Goal: Task Accomplishment & Management: Manage account settings

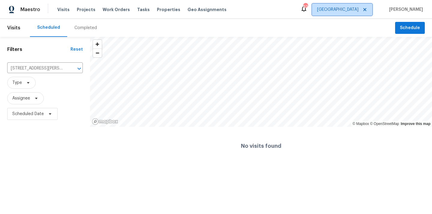
click at [356, 14] on span "[GEOGRAPHIC_DATA]" at bounding box center [342, 10] width 60 height 12
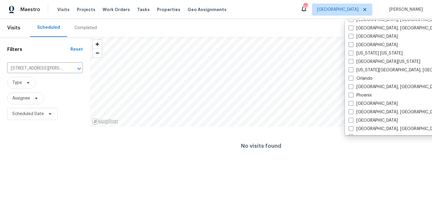
scroll to position [327, 0]
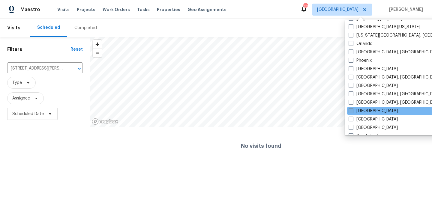
click at [360, 110] on label "[GEOGRAPHIC_DATA]" at bounding box center [373, 111] width 49 height 6
click at [353, 110] on input "[GEOGRAPHIC_DATA]" at bounding box center [351, 110] width 4 height 4
checkbox input "true"
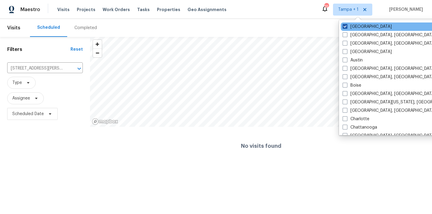
click at [359, 27] on label "[GEOGRAPHIC_DATA]" at bounding box center [367, 27] width 49 height 6
click at [347, 27] on input "[GEOGRAPHIC_DATA]" at bounding box center [345, 26] width 4 height 4
checkbox input "false"
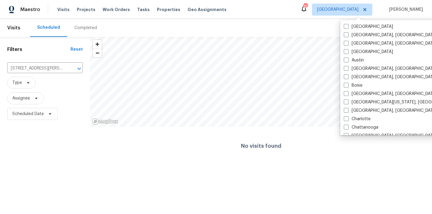
click at [74, 8] on div "Visits Projects Work Orders Tasks Properties Geo Assignments" at bounding box center [145, 10] width 176 height 12
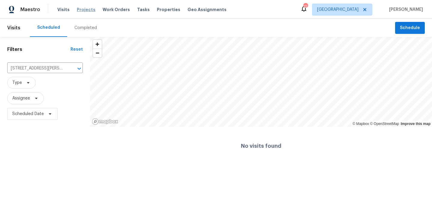
click at [79, 9] on span "Projects" at bounding box center [86, 10] width 19 height 6
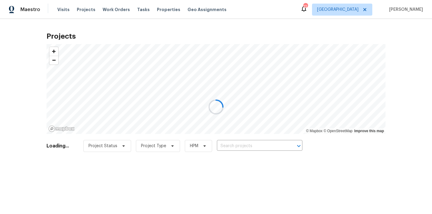
click at [249, 148] on div at bounding box center [216, 107] width 432 height 214
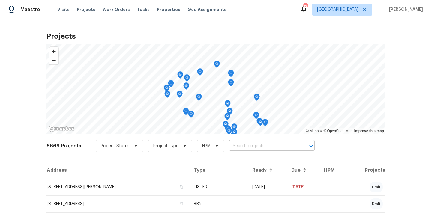
click at [254, 146] on input "text" at bounding box center [263, 146] width 69 height 9
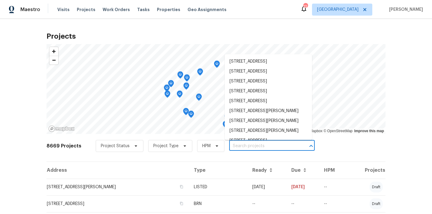
paste input "4107 Forest Highlands Cir, Corona, CA 92883"
type input "4107 Forest Highlands Cir, Corona, CA 92883"
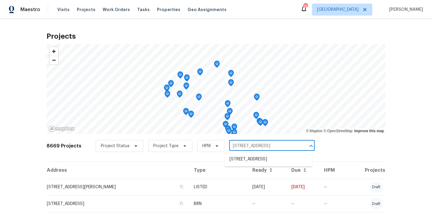
scroll to position [0, 21]
click at [250, 157] on li "4107 Forest Highlands Cir, Corona, CA 92883" at bounding box center [268, 160] width 87 height 10
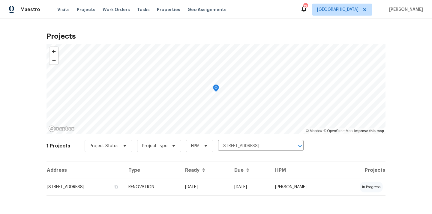
click at [124, 191] on td "4107 Forest Highlands Cir, Corona, CA 92883" at bounding box center [85, 187] width 77 height 17
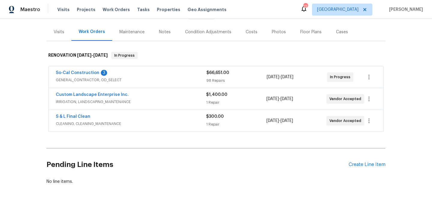
scroll to position [79, 0]
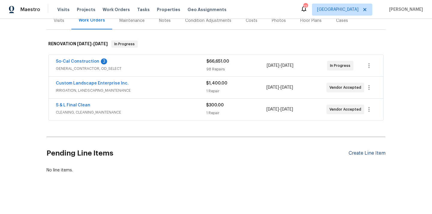
click at [363, 152] on div "Create Line Item" at bounding box center [367, 154] width 37 height 6
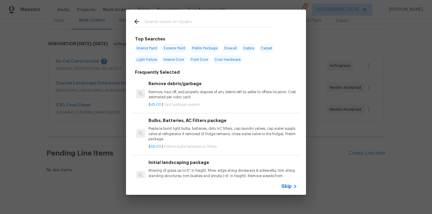
click at [211, 26] on input "text" at bounding box center [208, 22] width 127 height 9
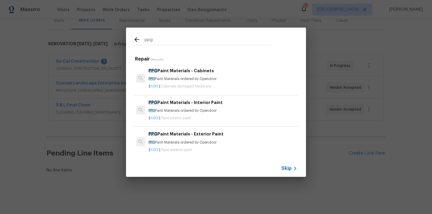
type input "ppg"
click at [181, 83] on div "$1.00 | Cabinets damaged hardware" at bounding box center [223, 86] width 149 height 8
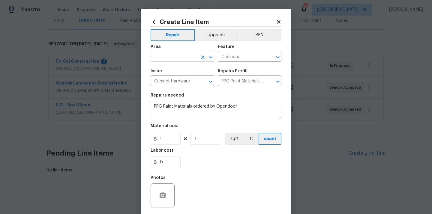
click at [177, 57] on input "text" at bounding box center [174, 57] width 47 height 9
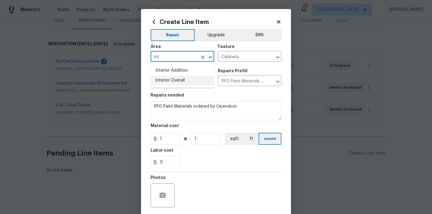
click at [177, 80] on li "Interior Overall" at bounding box center [183, 81] width 64 height 10
type input "Interior Overall"
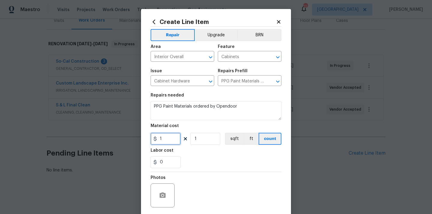
drag, startPoint x: 167, startPoint y: 136, endPoint x: 142, endPoint y: 136, distance: 25.2
click at [142, 136] on div "Create Line Item Repair Upgrade BRN Area Interior Overall ​ Feature Cabinets ​ …" at bounding box center [216, 129] width 150 height 240
paste input "835.63"
type input "835.63"
click at [209, 156] on div "Labor cost" at bounding box center [216, 153] width 131 height 8
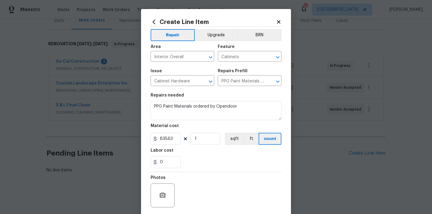
scroll to position [44, 0]
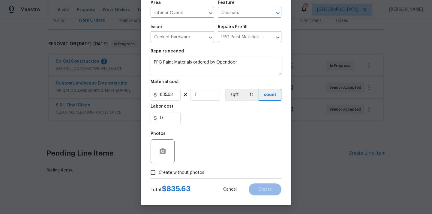
click at [197, 170] on span "Create without photos" at bounding box center [182, 173] width 46 height 6
click at [159, 170] on input "Create without photos" at bounding box center [152, 172] width 11 height 11
checkbox input "true"
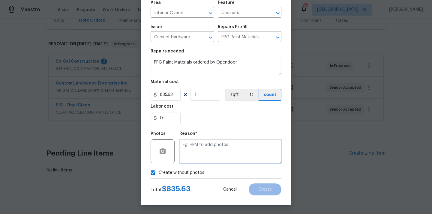
click at [206, 156] on textarea at bounding box center [230, 152] width 102 height 24
type textarea "N/A"
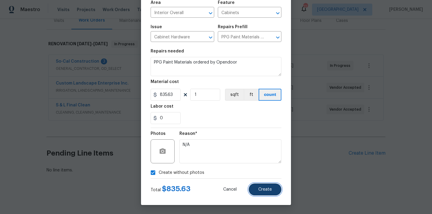
click at [273, 192] on button "Create" at bounding box center [265, 190] width 33 height 12
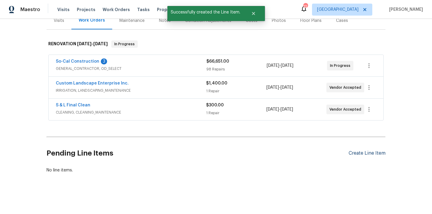
click at [375, 155] on div "Create Line Item" at bounding box center [367, 154] width 37 height 6
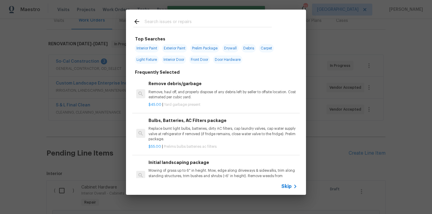
click at [194, 25] on input "text" at bounding box center [208, 22] width 127 height 9
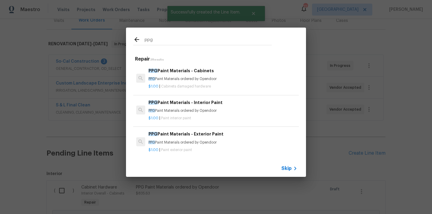
type input "ppg"
click at [199, 82] on div "$1.00 | Cabinets damaged hardware" at bounding box center [223, 86] width 149 height 8
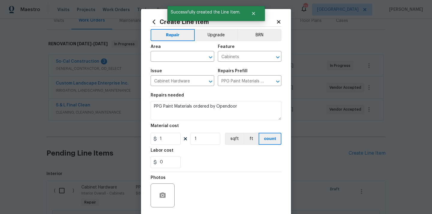
click at [154, 23] on icon at bounding box center [154, 22] width 3 height 5
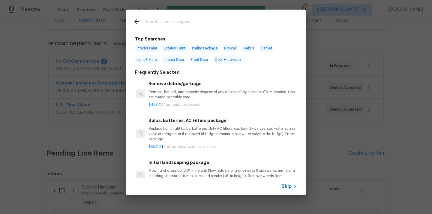
click at [179, 24] on input "text" at bounding box center [208, 22] width 127 height 9
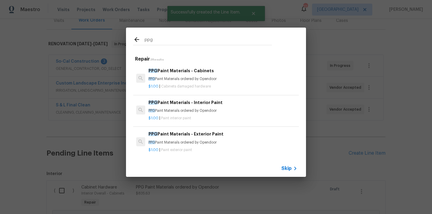
type input "ppg"
click at [182, 102] on h6 "PPG Paint Materials - Interior Paint" at bounding box center [223, 102] width 149 height 7
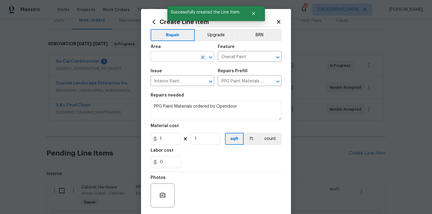
click at [191, 56] on input "text" at bounding box center [174, 57] width 47 height 9
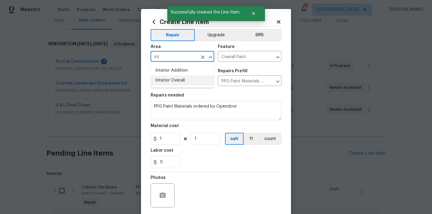
click at [186, 85] on li "Interior Overall" at bounding box center [183, 81] width 64 height 10
type input "Interior Overall"
drag, startPoint x: 161, startPoint y: 137, endPoint x: 146, endPoint y: 137, distance: 15.3
click at [146, 137] on div "Create Line Item Repair Upgrade BRN Area Interior Overall ​ Feature Overall Pai…" at bounding box center [216, 129] width 150 height 240
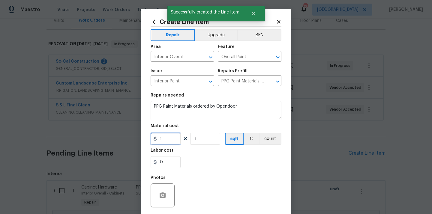
paste input "077.93"
type input "1077.93"
click at [198, 162] on div "0" at bounding box center [216, 162] width 131 height 12
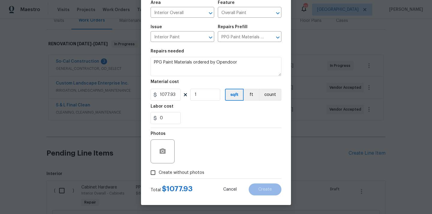
click at [195, 170] on span "Create without photos" at bounding box center [182, 173] width 46 height 6
click at [159, 170] on input "Create without photos" at bounding box center [152, 172] width 11 height 11
checkbox input "true"
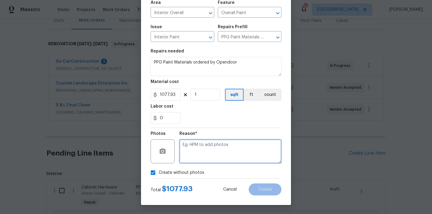
click at [200, 152] on textarea at bounding box center [230, 152] width 102 height 24
type textarea "N/A"
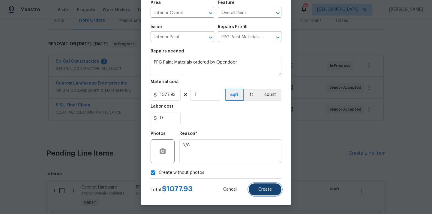
click at [273, 189] on button "Create" at bounding box center [265, 190] width 33 height 12
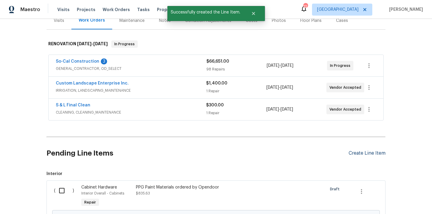
click at [358, 152] on div "Create Line Item" at bounding box center [367, 154] width 37 height 6
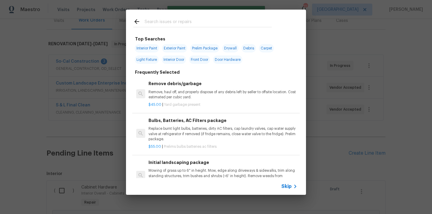
click at [228, 24] on input "text" at bounding box center [208, 22] width 127 height 9
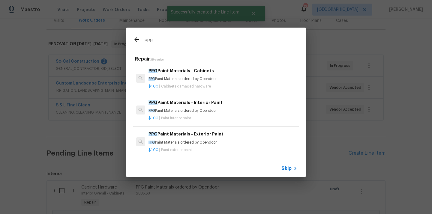
type input "ppg"
click at [197, 138] on div "PPG Paint Materials - Exterior Paint PPG Paint Materials ordered by Opendoor" at bounding box center [223, 138] width 149 height 14
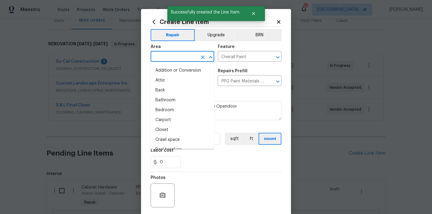
click at [191, 59] on input "text" at bounding box center [174, 57] width 47 height 9
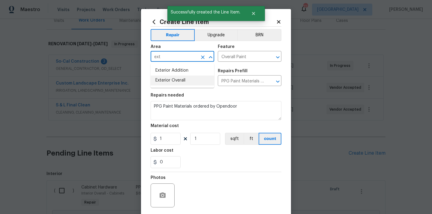
click at [178, 82] on li "Exterior Overall" at bounding box center [183, 81] width 64 height 10
type input "Exterior Overall"
drag, startPoint x: 165, startPoint y: 138, endPoint x: 150, endPoint y: 137, distance: 14.7
click at [150, 137] on div "Create Line Item Repair Upgrade BRN Area Exterior Overall ​ Feature Overall Pai…" at bounding box center [216, 129] width 150 height 240
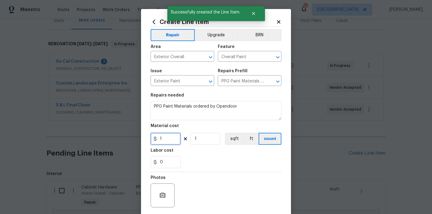
paste input "704.5"
type input "704.5"
click at [193, 151] on div "Labor cost" at bounding box center [216, 153] width 131 height 8
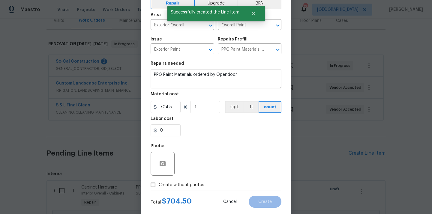
click at [190, 180] on label "Create without photos" at bounding box center [175, 184] width 57 height 11
click at [159, 180] on input "Create without photos" at bounding box center [152, 184] width 11 height 11
checkbox input "true"
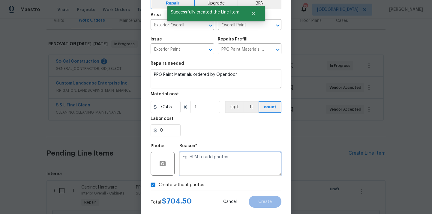
click at [197, 168] on textarea at bounding box center [230, 164] width 102 height 24
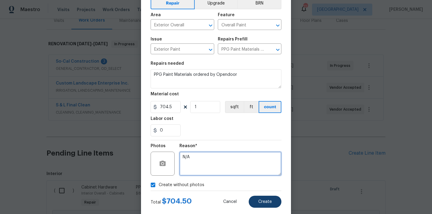
type textarea "N/A"
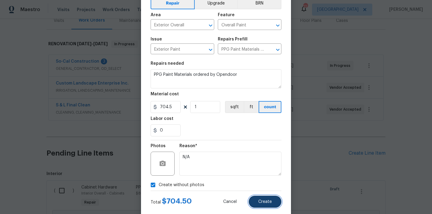
click at [261, 202] on span "Create" at bounding box center [265, 202] width 14 height 5
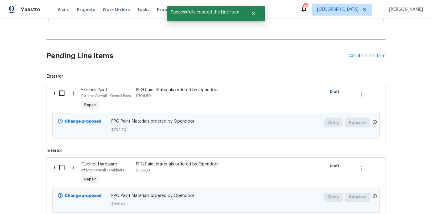
scroll to position [221, 0]
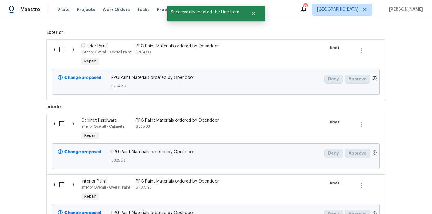
click at [63, 56] on div "( )" at bounding box center [65, 55] width 27 height 28
click at [61, 52] on input "checkbox" at bounding box center [64, 49] width 17 height 13
checkbox input "true"
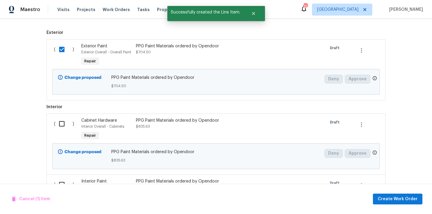
click at [65, 124] on input "checkbox" at bounding box center [64, 124] width 17 height 13
checkbox input "true"
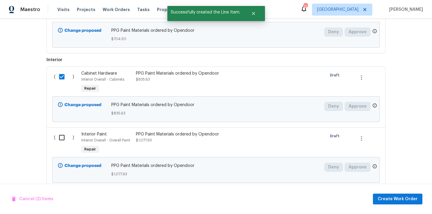
scroll to position [284, 0]
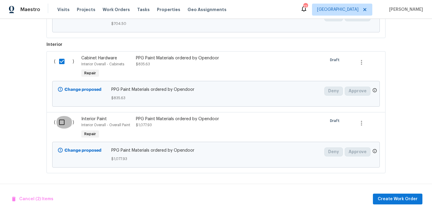
click at [63, 126] on input "checkbox" at bounding box center [64, 122] width 17 height 13
checkbox input "true"
click at [386, 198] on span "Create Work Order" at bounding box center [398, 200] width 40 height 8
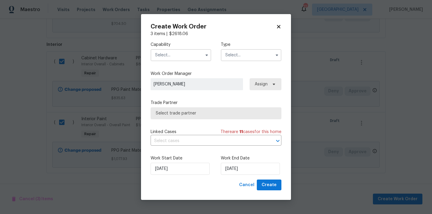
click at [188, 58] on input "text" at bounding box center [181, 55] width 61 height 12
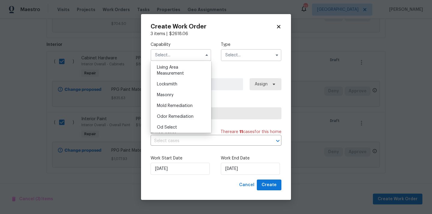
scroll to position [451, 0]
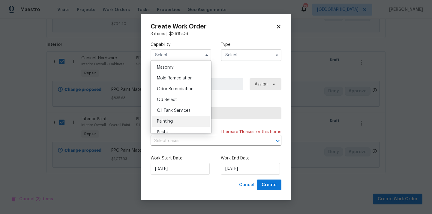
click at [179, 120] on div "Painting" at bounding box center [181, 121] width 58 height 11
type input "Painting"
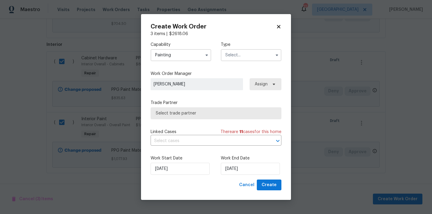
click at [249, 53] on input "text" at bounding box center [251, 55] width 61 height 12
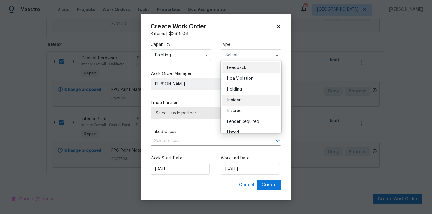
scroll to position [136, 0]
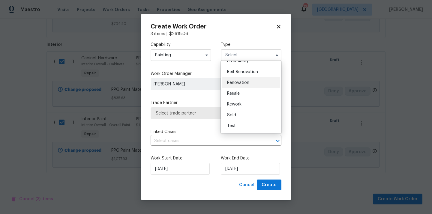
click at [249, 83] on span "Renovation" at bounding box center [238, 83] width 22 height 4
type input "Renovation"
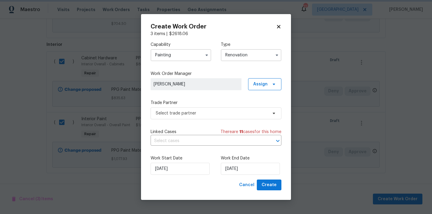
scroll to position [0, 0]
click at [264, 83] on span "Assign" at bounding box center [260, 84] width 14 height 6
click at [263, 108] on div "Assign to me" at bounding box center [266, 110] width 26 height 6
click at [218, 108] on span "Select trade partner" at bounding box center [216, 113] width 131 height 12
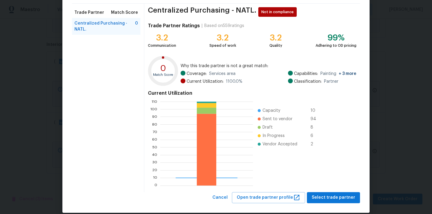
scroll to position [50, 0]
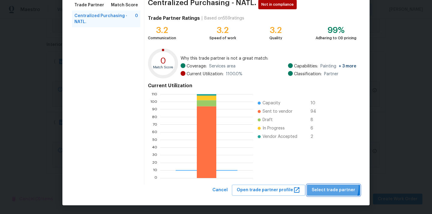
click at [324, 185] on button "Select trade partner" at bounding box center [333, 190] width 53 height 11
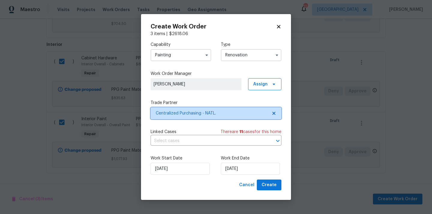
scroll to position [0, 0]
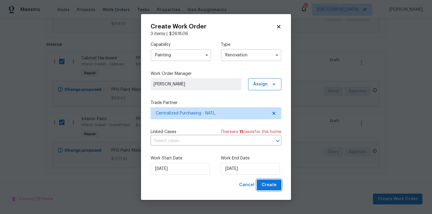
click at [273, 184] on span "Create" at bounding box center [269, 186] width 15 height 8
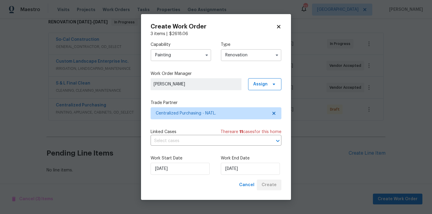
scroll to position [101, 0]
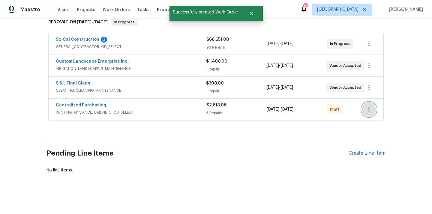
click at [367, 112] on icon "button" at bounding box center [369, 109] width 7 height 7
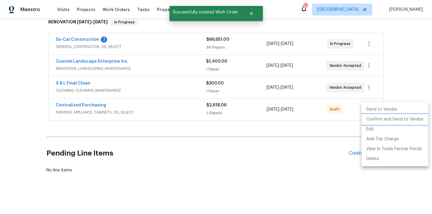
click at [377, 119] on li "Confirm and Send to Vendor" at bounding box center [395, 120] width 67 height 10
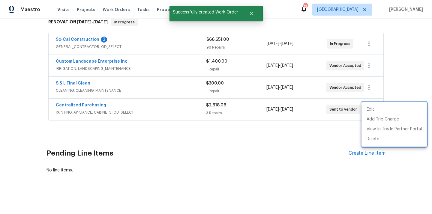
click at [153, 111] on div at bounding box center [216, 107] width 432 height 214
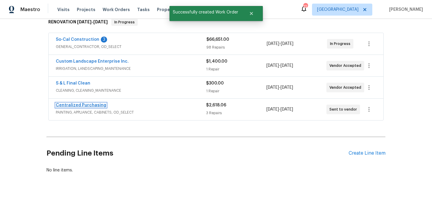
click at [90, 107] on link "Centralized Purchasing" at bounding box center [81, 105] width 50 height 4
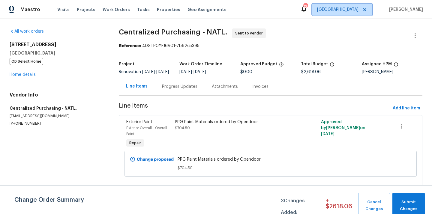
click at [357, 11] on span "Riverside" at bounding box center [337, 10] width 41 height 6
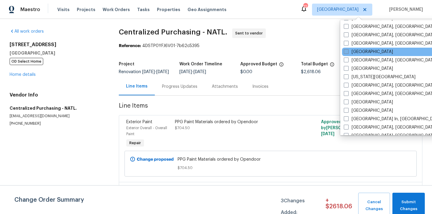
click at [350, 49] on label "Houston" at bounding box center [368, 52] width 49 height 6
click at [348, 49] on input "Houston" at bounding box center [346, 51] width 4 height 4
checkbox input "true"
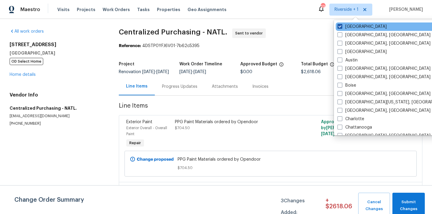
click at [352, 25] on label "Riverside" at bounding box center [362, 27] width 49 height 6
click at [342, 25] on input "[GEOGRAPHIC_DATA]" at bounding box center [340, 26] width 4 height 4
checkbox input "false"
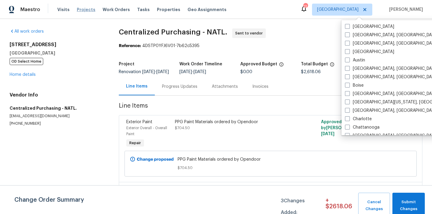
click at [80, 11] on span "Projects" at bounding box center [86, 10] width 19 height 6
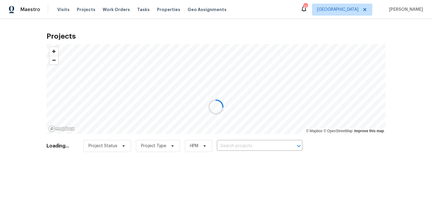
click at [252, 143] on div at bounding box center [216, 107] width 432 height 214
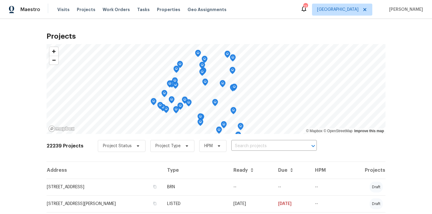
click at [249, 145] on input "text" at bounding box center [265, 146] width 69 height 9
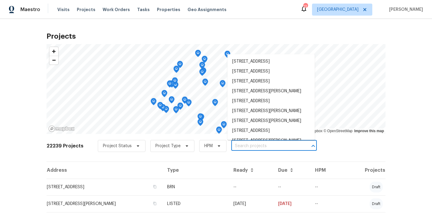
paste input "2222 Princess Snow Cir, Katy, TX 77493"
type input "2222 Princess Snow Cir, Katy, TX 77493"
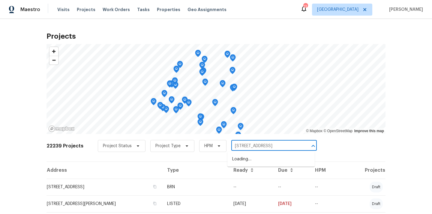
scroll to position [0, 10]
click at [249, 161] on li "2222 Princess Snow Cir, Katy, TX 77493" at bounding box center [271, 160] width 87 height 10
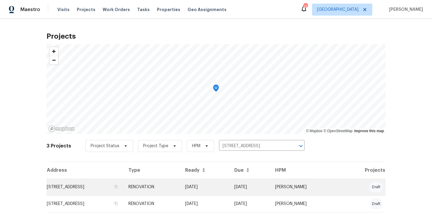
click at [113, 182] on td "2222 Princess Snow Cir, Katy, TX 77493" at bounding box center [85, 187] width 77 height 17
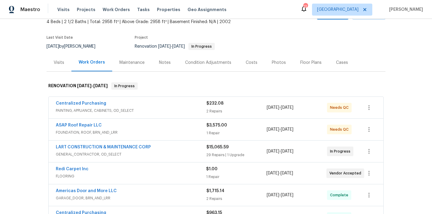
scroll to position [69, 0]
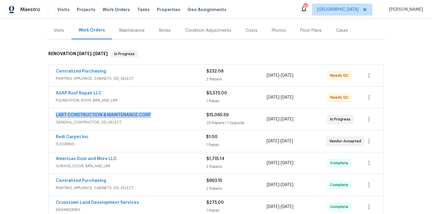
drag, startPoint x: 156, startPoint y: 115, endPoint x: 55, endPoint y: 115, distance: 101.4
click at [55, 115] on div "LART CONSTRUCTION & MAINTENANCE CORP GENERAL_CONTRACTOR, OD_SELECT $15,065.59 2…" at bounding box center [216, 120] width 335 height 22
copy link "LART CONSTRUCTION & MAINTENANCE CORP"
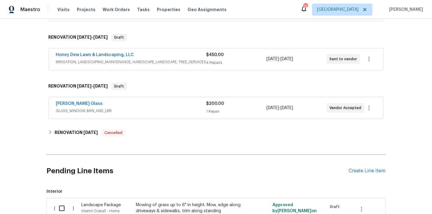
scroll to position [267, 0]
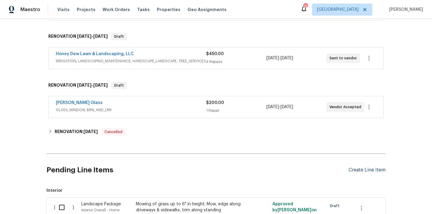
click at [367, 170] on div "Create Line Item" at bounding box center [367, 170] width 37 height 6
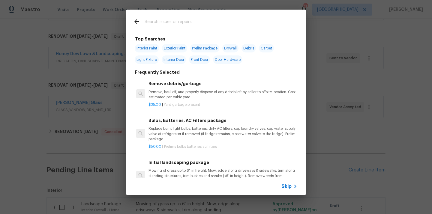
click at [218, 23] on input "text" at bounding box center [208, 22] width 127 height 9
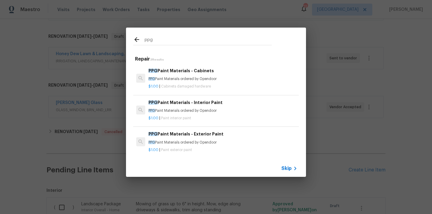
type input "ppg"
click at [185, 117] on span "Paint interior paint" at bounding box center [176, 118] width 30 height 4
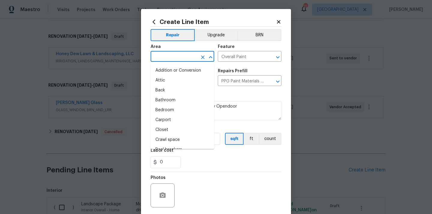
click at [171, 55] on input "text" at bounding box center [174, 57] width 47 height 9
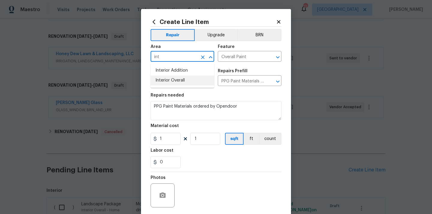
click at [167, 82] on li "Interior Overall" at bounding box center [183, 81] width 64 height 10
type input "Interior Overall"
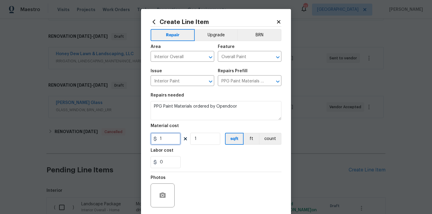
drag, startPoint x: 167, startPoint y: 135, endPoint x: 149, endPoint y: 134, distance: 17.4
click at [153, 135] on input "1" at bounding box center [166, 139] width 30 height 12
paste input "62.63"
type input "62.63"
click at [207, 162] on div "0" at bounding box center [216, 162] width 131 height 12
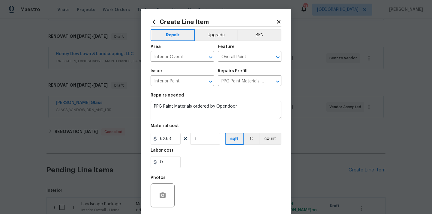
scroll to position [44, 0]
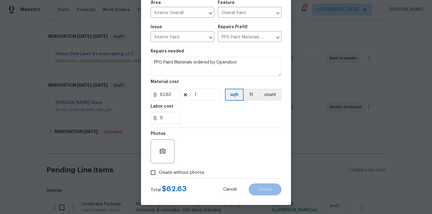
click at [194, 172] on span "Create without photos" at bounding box center [182, 173] width 46 height 6
click at [159, 172] on input "Create without photos" at bounding box center [152, 172] width 11 height 11
checkbox input "true"
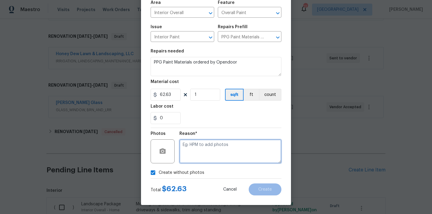
click at [209, 153] on textarea at bounding box center [230, 152] width 102 height 24
type textarea "N/A"
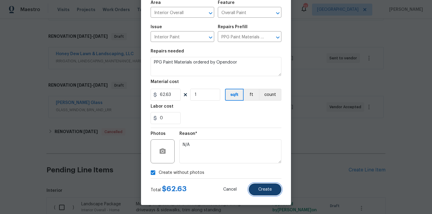
click at [265, 190] on span "Create" at bounding box center [265, 190] width 14 height 5
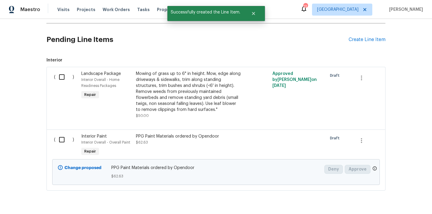
scroll to position [415, 0]
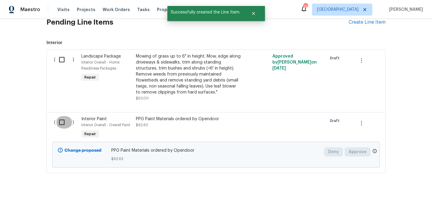
click at [66, 124] on input "checkbox" at bounding box center [64, 122] width 17 height 13
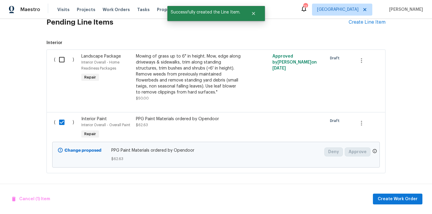
click at [386, 193] on div "Cancel (1) Item Create Work Order" at bounding box center [216, 199] width 432 height 31
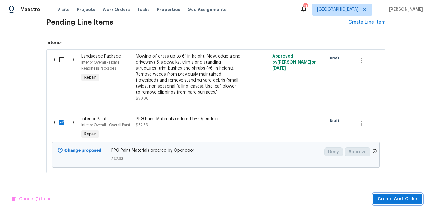
click at [386, 198] on span "Create Work Order" at bounding box center [398, 200] width 40 height 8
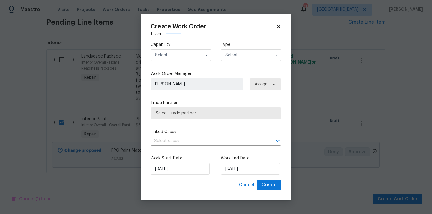
checkbox input "false"
click at [200, 57] on input "text" at bounding box center [181, 55] width 61 height 12
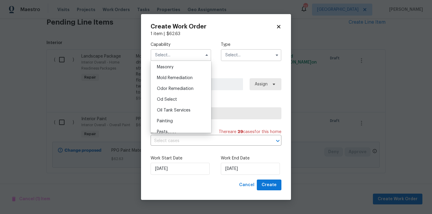
scroll to position [452, 0]
click at [182, 117] on div "Painting" at bounding box center [181, 120] width 58 height 11
type input "Painting"
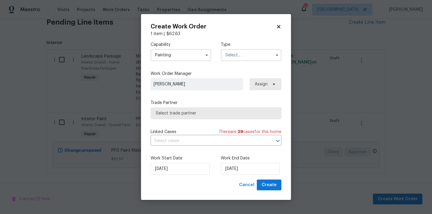
click at [240, 60] on input "text" at bounding box center [251, 55] width 61 height 12
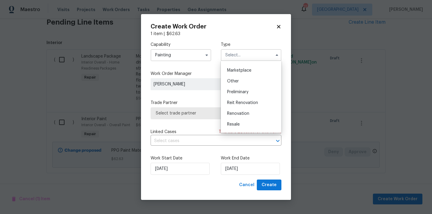
scroll to position [136, 0]
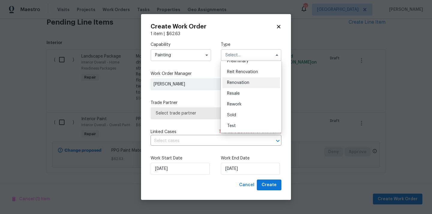
click at [249, 84] on span "Renovation" at bounding box center [238, 83] width 22 height 4
type input "Renovation"
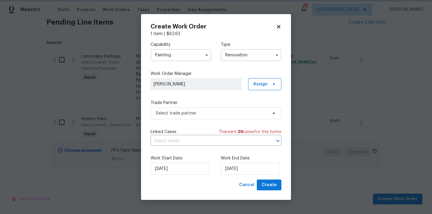
scroll to position [0, 0]
click at [271, 84] on span at bounding box center [273, 84] width 7 height 5
click at [266, 110] on div "Assign to me" at bounding box center [266, 110] width 26 height 6
click at [206, 112] on span "Select trade partner" at bounding box center [212, 113] width 112 height 6
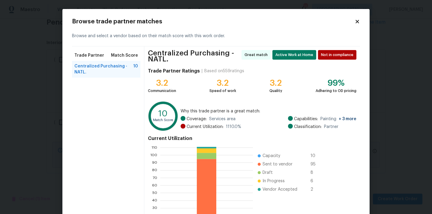
scroll to position [53, 0]
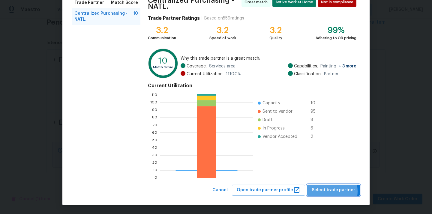
click at [326, 191] on span "Select trade partner" at bounding box center [334, 191] width 44 height 8
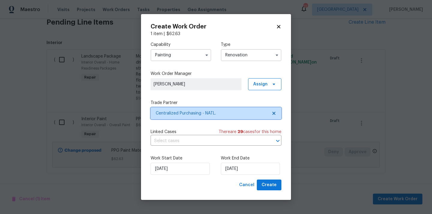
scroll to position [0, 0]
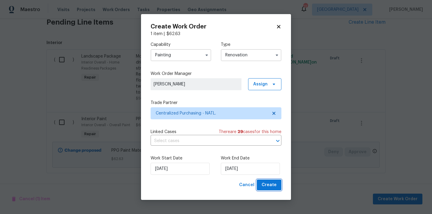
click at [278, 182] on button "Create" at bounding box center [269, 185] width 25 height 11
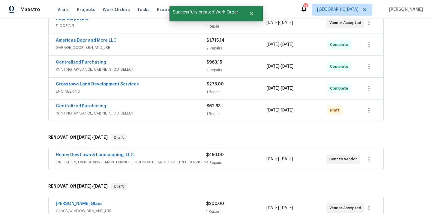
scroll to position [183, 0]
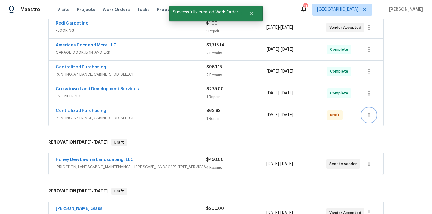
click at [371, 113] on icon "button" at bounding box center [369, 115] width 7 height 7
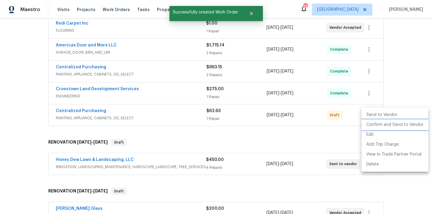
click at [374, 124] on li "Confirm and Send to Vendor" at bounding box center [395, 125] width 67 height 10
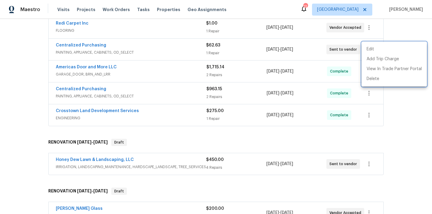
click at [278, 102] on div at bounding box center [216, 107] width 432 height 214
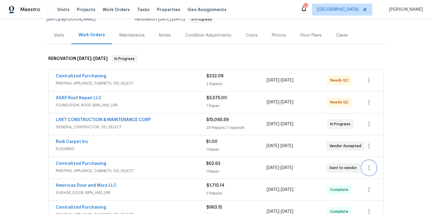
scroll to position [88, 0]
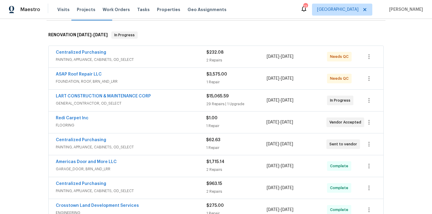
click at [174, 58] on span "PAINTING, APPLIANCE, CABINETS, OD_SELECT" at bounding box center [131, 60] width 151 height 6
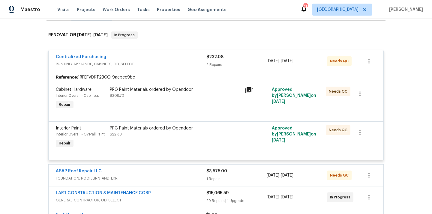
click at [188, 104] on div "PPG Paint Materials ordered by Opendoor $209.70" at bounding box center [175, 99] width 135 height 28
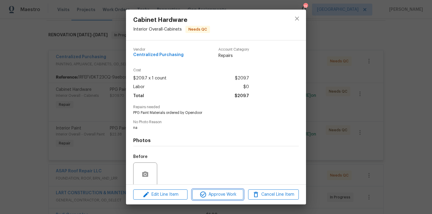
click at [213, 192] on span "Approve Work" at bounding box center [217, 195] width 47 height 8
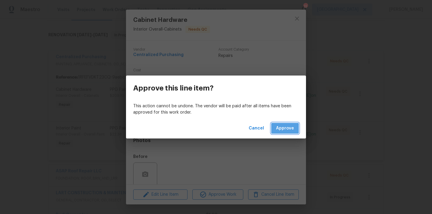
click at [282, 129] on span "Approve" at bounding box center [285, 129] width 18 height 8
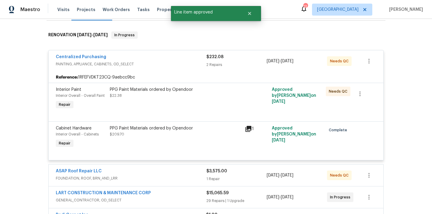
click at [189, 104] on div "PPG Paint Materials ordered by Opendoor $22.38" at bounding box center [175, 99] width 135 height 28
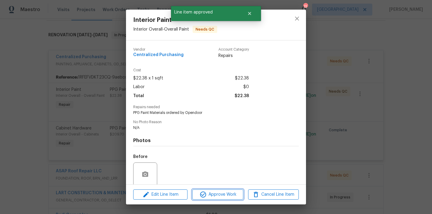
click at [214, 195] on span "Approve Work" at bounding box center [217, 195] width 47 height 8
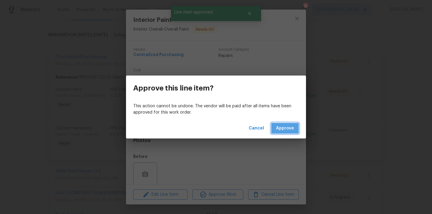
click at [288, 126] on span "Approve" at bounding box center [285, 129] width 18 height 8
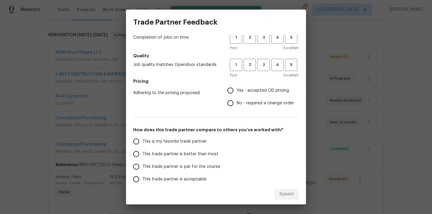
scroll to position [78, 0]
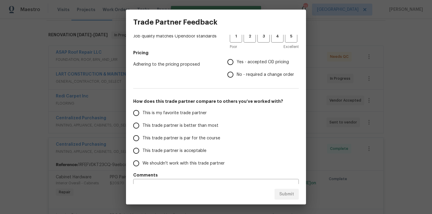
click at [80, 142] on div "Trade Partner Feedback How would you rate this Trade Partner on a scale of 1-5?…" at bounding box center [216, 107] width 432 height 214
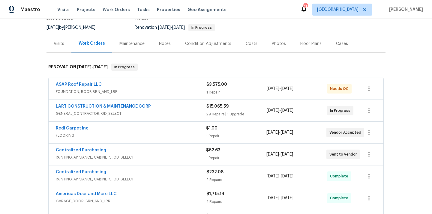
scroll to position [88, 0]
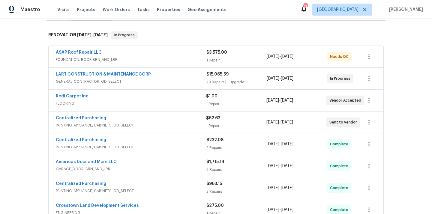
click at [94, 120] on span "Centralized Purchasing" at bounding box center [81, 118] width 50 height 6
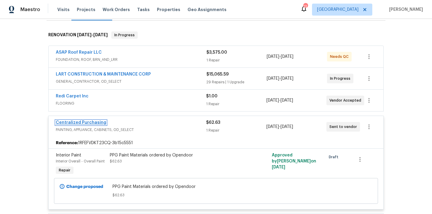
click at [93, 122] on link "Centralized Purchasing" at bounding box center [81, 123] width 50 height 4
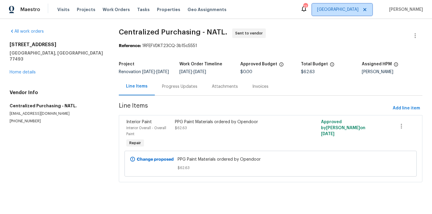
click at [354, 11] on span "[GEOGRAPHIC_DATA]" at bounding box center [337, 10] width 41 height 6
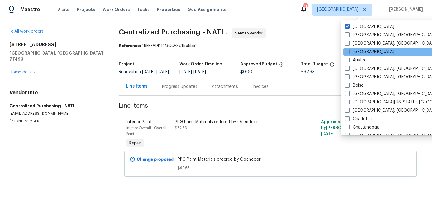
click at [354, 50] on label "[GEOGRAPHIC_DATA]" at bounding box center [369, 52] width 49 height 6
click at [349, 50] on input "[GEOGRAPHIC_DATA]" at bounding box center [347, 51] width 4 height 4
checkbox input "true"
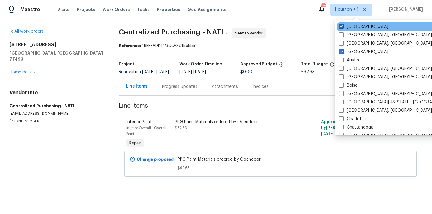
click at [354, 28] on label "[GEOGRAPHIC_DATA]" at bounding box center [363, 27] width 49 height 6
click at [343, 28] on input "[GEOGRAPHIC_DATA]" at bounding box center [341, 26] width 4 height 4
checkbox input "false"
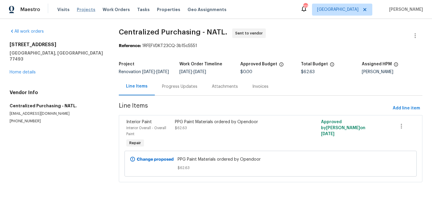
click at [83, 8] on span "Projects" at bounding box center [86, 10] width 19 height 6
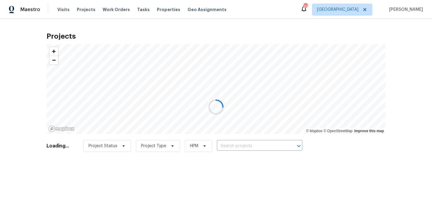
click at [258, 148] on div at bounding box center [216, 107] width 432 height 214
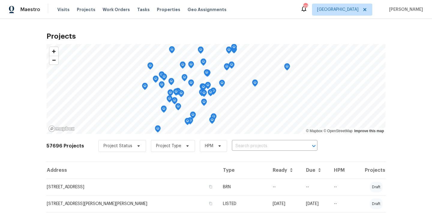
click at [258, 148] on input "text" at bounding box center [266, 146] width 69 height 9
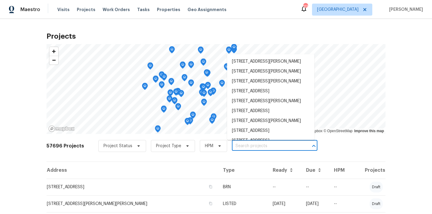
paste input "5709 Chisolm Trl, Atlanta, GA 30349"
type input "5709 Chisolm Trl, Atlanta, GA 30349"
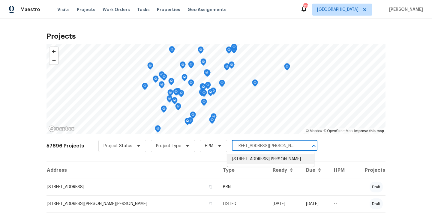
click at [258, 158] on li "5709 Chisolm Trl, Atlanta, GA 30349" at bounding box center [270, 160] width 87 height 10
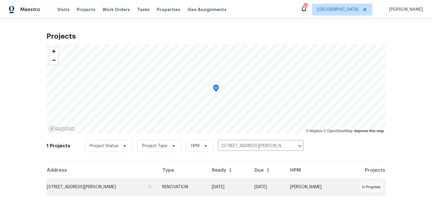
click at [173, 188] on td "RENOVATION" at bounding box center [183, 187] width 50 height 17
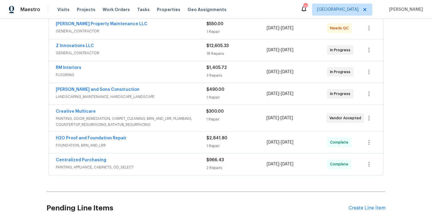
scroll to position [117, 0]
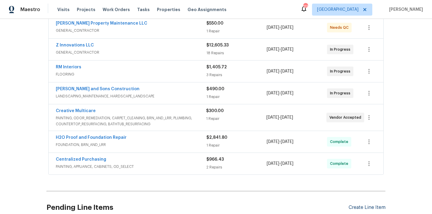
click at [356, 206] on div "Create Line Item" at bounding box center [367, 208] width 37 height 6
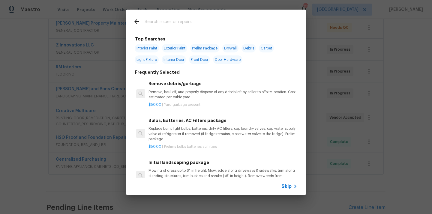
click at [203, 22] on input "text" at bounding box center [208, 22] width 127 height 9
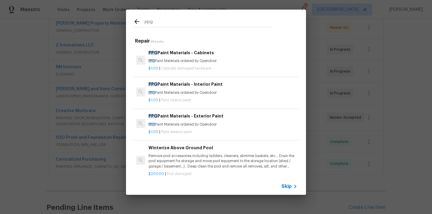
type input "ppg"
click at [206, 90] on div "PPG Paint Materials - Interior Paint PPG Paint Materials ordered by Opendoor" at bounding box center [223, 88] width 149 height 14
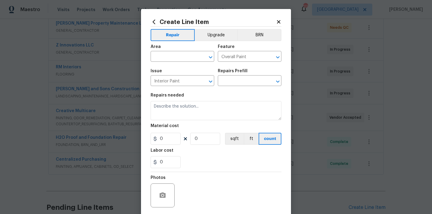
type input "PPG Paint Materials - Interior Paint $1.00"
type textarea "PPG Paint Materials ordered by Opendoor"
type input "1"
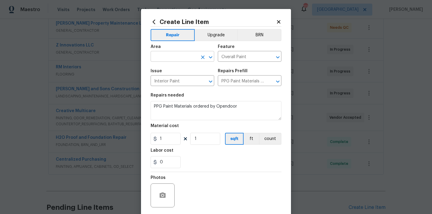
click at [169, 60] on input "text" at bounding box center [174, 57] width 47 height 9
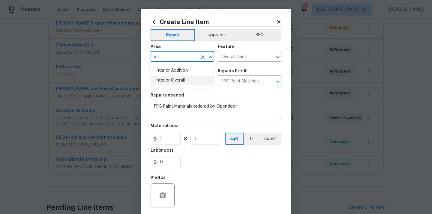
click at [184, 83] on li "Interior Overall" at bounding box center [183, 81] width 64 height 10
type input "Interior Overall"
drag, startPoint x: 167, startPoint y: 138, endPoint x: 141, endPoint y: 135, distance: 26.6
click at [141, 135] on div "Create Line Item Repair Upgrade BRN Area Interior Overall ​ Feature Overall Pai…" at bounding box center [216, 129] width 150 height 240
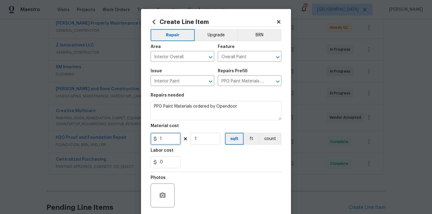
paste input "52.94"
type input "152.94"
click at [200, 164] on div "0" at bounding box center [216, 162] width 131 height 12
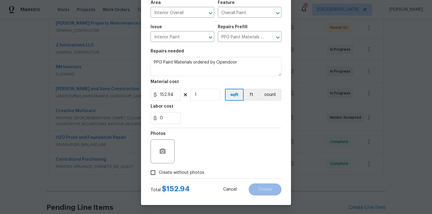
click at [196, 165] on div "Photos" at bounding box center [216, 147] width 131 height 39
click at [192, 171] on span "Create without photos" at bounding box center [182, 173] width 46 height 6
click at [159, 171] on input "Create without photos" at bounding box center [152, 172] width 11 height 11
checkbox input "true"
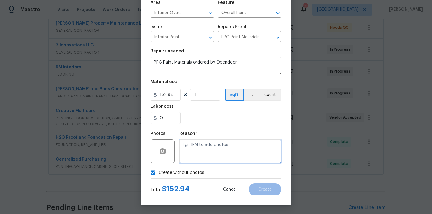
click at [198, 152] on textarea at bounding box center [230, 152] width 102 height 24
type textarea "N/A"
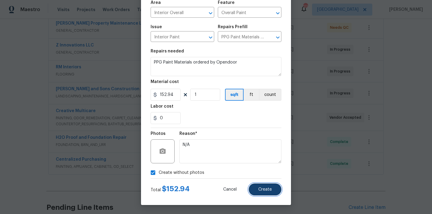
click at [265, 189] on span "Create" at bounding box center [265, 190] width 14 height 5
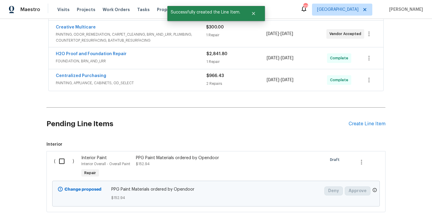
scroll to position [208, 0]
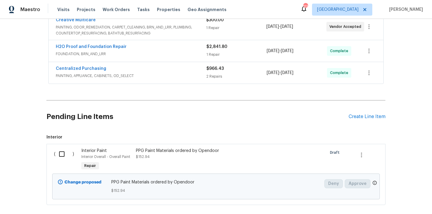
click at [64, 154] on input "checkbox" at bounding box center [64, 154] width 17 height 13
checkbox input "true"
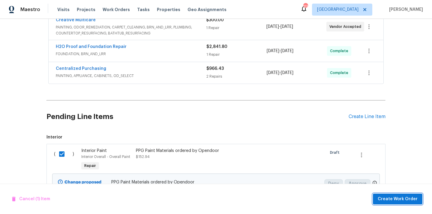
click at [406, 198] on span "Create Work Order" at bounding box center [398, 200] width 40 height 8
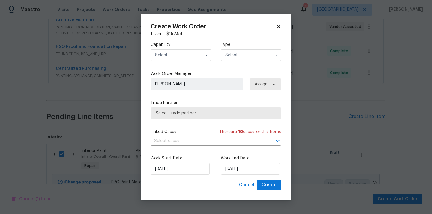
click at [192, 53] on input "text" at bounding box center [181, 55] width 61 height 12
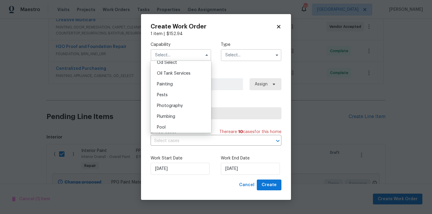
scroll to position [489, 0]
click at [191, 84] on div "Painting" at bounding box center [181, 83] width 58 height 11
type input "Painting"
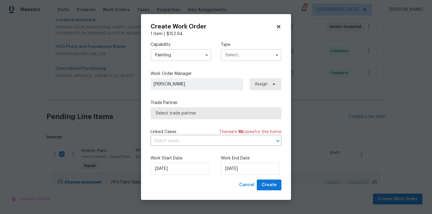
click at [243, 60] on input "text" at bounding box center [251, 55] width 61 height 12
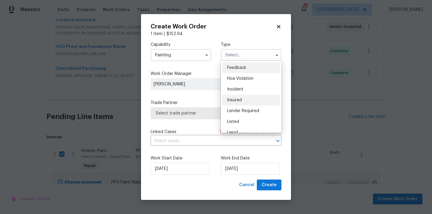
scroll to position [71, 0]
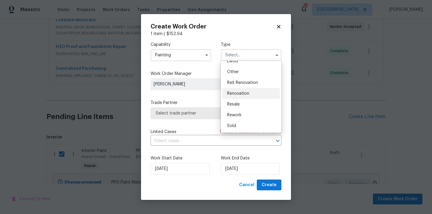
click at [249, 95] on span "Renovation" at bounding box center [238, 94] width 22 height 4
type input "Renovation"
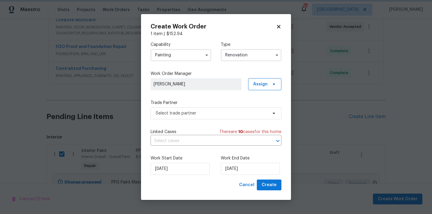
scroll to position [0, 0]
click at [279, 81] on span "Assign" at bounding box center [264, 84] width 33 height 12
click at [264, 112] on div "Assign to me" at bounding box center [266, 110] width 26 height 6
click at [191, 102] on label "Trade Partner" at bounding box center [216, 103] width 131 height 6
click at [186, 113] on span "Select trade partner" at bounding box center [212, 113] width 112 height 6
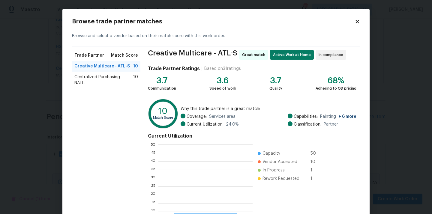
scroll to position [84, 94]
click at [106, 83] on span "Centralized Purchasing - NATL." at bounding box center [103, 80] width 59 height 12
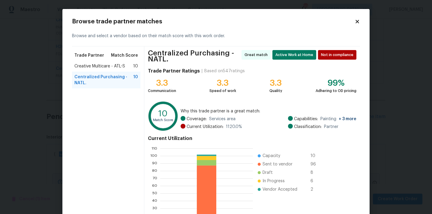
scroll to position [53, 0]
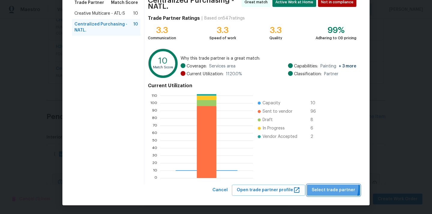
click at [328, 187] on span "Select trade partner" at bounding box center [334, 191] width 44 height 8
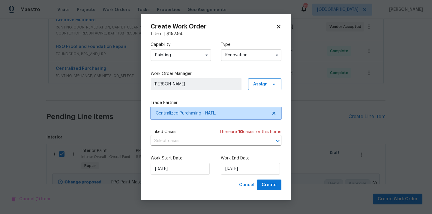
scroll to position [0, 0]
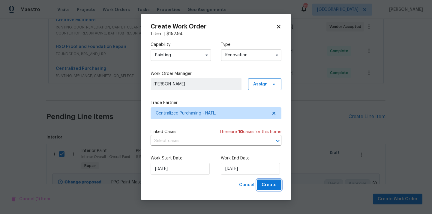
click at [275, 190] on button "Create" at bounding box center [269, 185] width 25 height 11
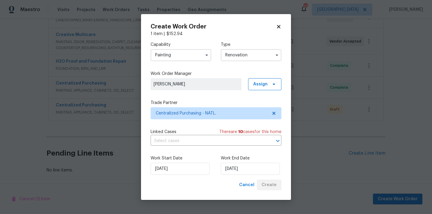
scroll to position [194, 0]
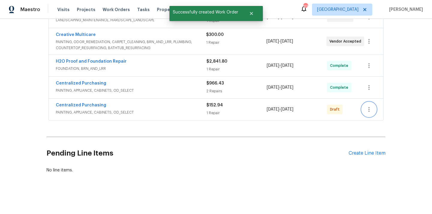
click at [367, 108] on icon "button" at bounding box center [369, 109] width 7 height 7
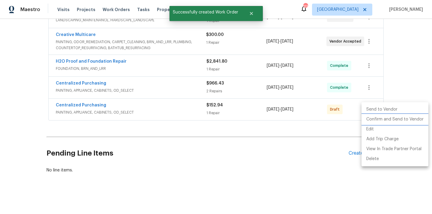
click at [367, 119] on li "Confirm and Send to Vendor" at bounding box center [395, 120] width 67 height 10
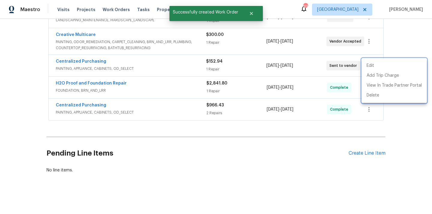
click at [83, 63] on div at bounding box center [216, 107] width 432 height 214
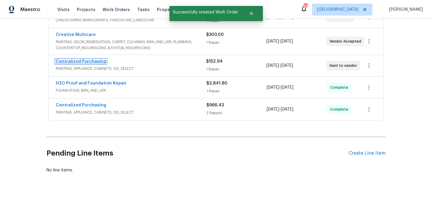
click at [82, 62] on link "Centralized Purchasing" at bounding box center [81, 61] width 50 height 4
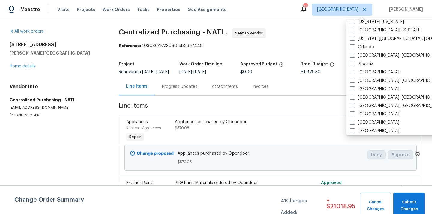
scroll to position [402, 0]
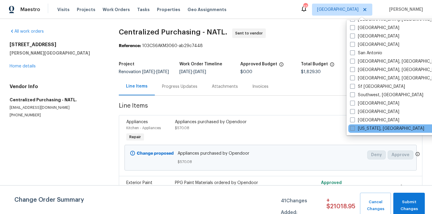
click at [371, 131] on label "[US_STATE], [GEOGRAPHIC_DATA]" at bounding box center [387, 129] width 74 height 6
click at [354, 130] on input "[US_STATE], [GEOGRAPHIC_DATA]" at bounding box center [352, 128] width 4 height 4
checkbox input "true"
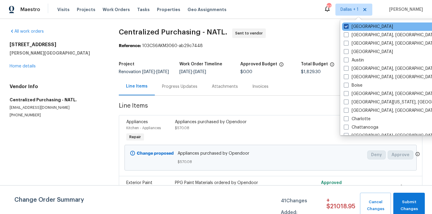
click at [351, 25] on label "Dallas" at bounding box center [368, 27] width 49 height 6
click at [348, 25] on input "Dallas" at bounding box center [346, 26] width 4 height 4
checkbox input "false"
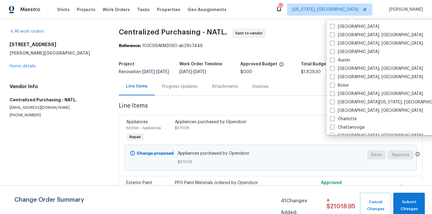
click at [81, 4] on div "Visits Projects Work Orders Tasks Properties Geo Assignments" at bounding box center [145, 10] width 176 height 12
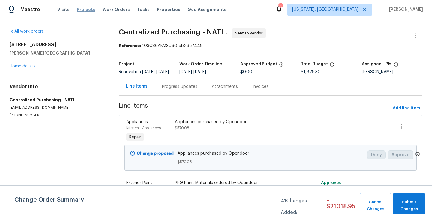
click at [81, 10] on span "Projects" at bounding box center [86, 10] width 19 height 6
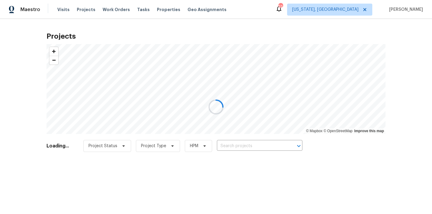
click at [267, 145] on div at bounding box center [216, 107] width 432 height 214
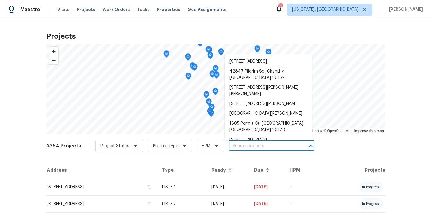
click at [267, 145] on input "text" at bounding box center [263, 146] width 69 height 9
paste input "[STREET_ADDRESS]"
type input "[STREET_ADDRESS]"
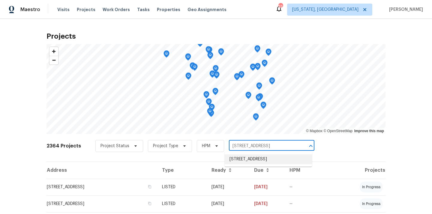
click at [255, 160] on li "[STREET_ADDRESS]" at bounding box center [268, 160] width 87 height 10
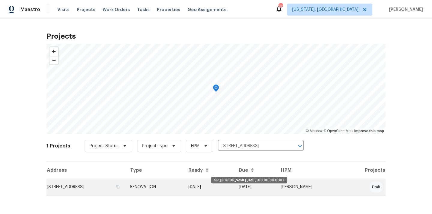
click at [234, 186] on td "09/08/25" at bounding box center [209, 187] width 50 height 17
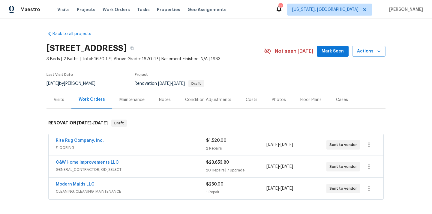
click at [127, 51] on h2 "[STREET_ADDRESS]" at bounding box center [87, 48] width 80 height 6
copy h2 "20602"
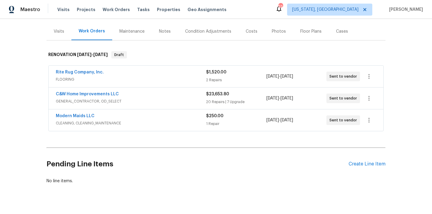
scroll to position [72, 0]
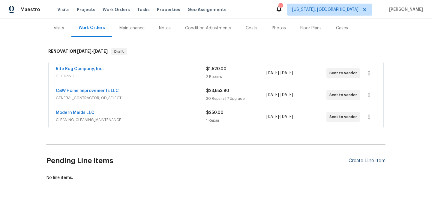
click at [363, 159] on div "Create Line Item" at bounding box center [367, 161] width 37 height 6
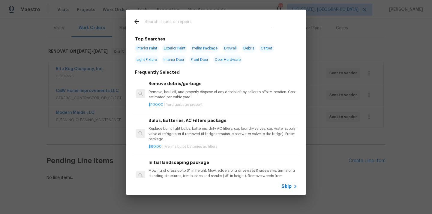
click at [208, 26] on input "text" at bounding box center [208, 22] width 127 height 9
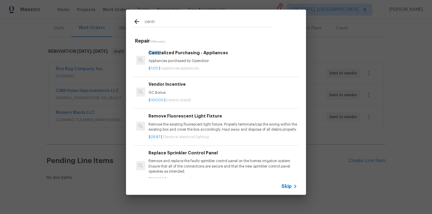
type input "centr"
click at [188, 61] on p "Appliances purchased by Opendoor" at bounding box center [223, 61] width 149 height 5
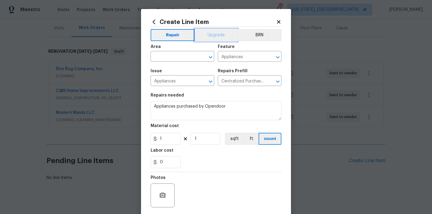
click at [215, 30] on button "Upgrade" at bounding box center [216, 35] width 43 height 12
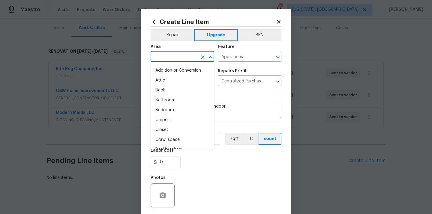
click at [183, 54] on input "text" at bounding box center [174, 57] width 47 height 9
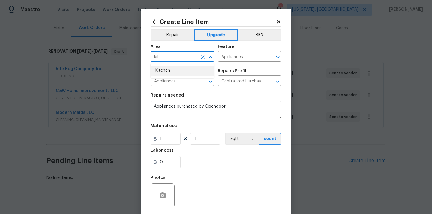
click at [170, 68] on li "Kitchen" at bounding box center [183, 71] width 64 height 10
type input "Kitchen"
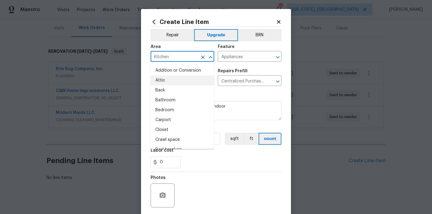
click at [235, 67] on div "Issue Appliances ​ Repairs Prefill Centralized Purchasing - Appliances $1.00 ​" at bounding box center [216, 77] width 131 height 24
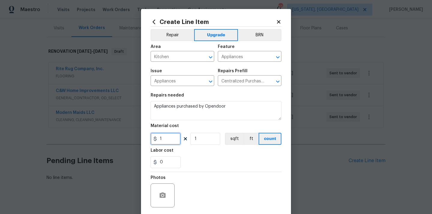
drag, startPoint x: 169, startPoint y: 138, endPoint x: 147, endPoint y: 138, distance: 22.5
click at [147, 138] on div "Create Line Item Repair Upgrade BRN Area Kitchen ​ Feature Appliances ​ Issue A…" at bounding box center [216, 129] width 150 height 240
paste input "143.91"
type input "1143.91"
click at [196, 155] on div "Labor cost" at bounding box center [216, 153] width 131 height 8
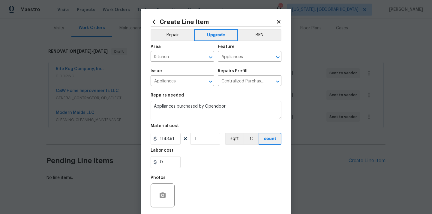
scroll to position [44, 0]
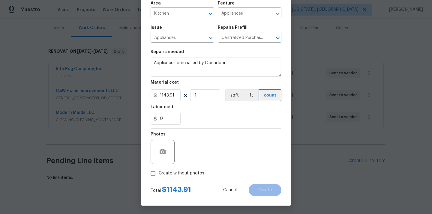
click at [186, 177] on label "Create without photos" at bounding box center [175, 173] width 57 height 11
click at [159, 177] on input "Create without photos" at bounding box center [152, 173] width 11 height 11
checkbox input "true"
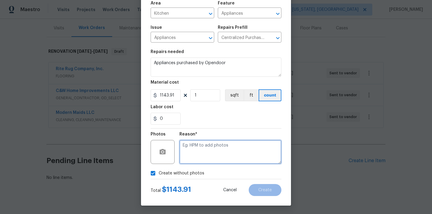
click at [206, 149] on textarea at bounding box center [230, 152] width 102 height 24
type textarea "N/A"
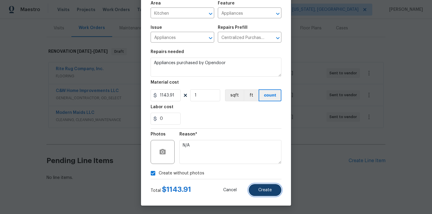
click at [258, 194] on button "Create" at bounding box center [265, 190] width 33 height 12
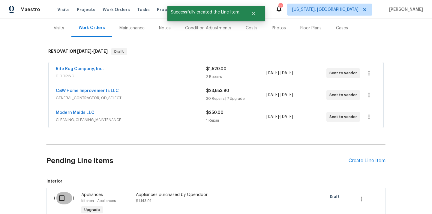
click at [62, 197] on input "checkbox" at bounding box center [64, 198] width 17 height 13
checkbox input "true"
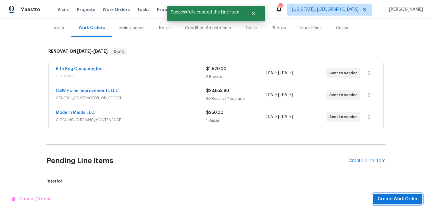
click at [387, 198] on span "Create Work Order" at bounding box center [398, 200] width 40 height 8
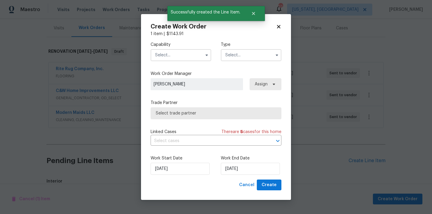
click at [187, 56] on input "text" at bounding box center [181, 55] width 61 height 12
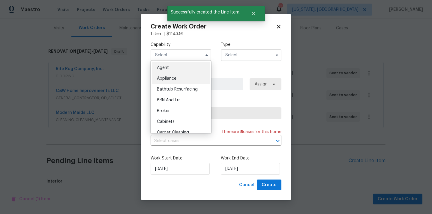
click at [179, 77] on div "Appliance" at bounding box center [181, 78] width 58 height 11
type input "Appliance"
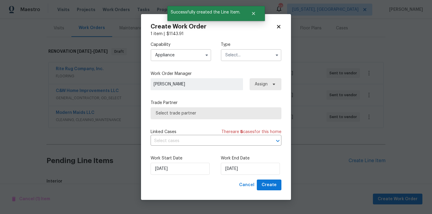
click at [249, 49] on input "text" at bounding box center [251, 55] width 61 height 12
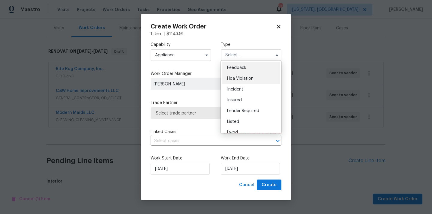
scroll to position [71, 0]
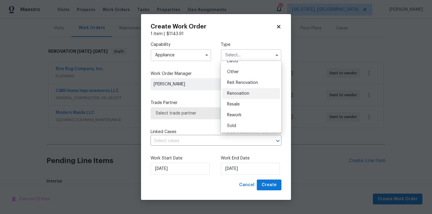
click at [247, 91] on div "Renovation" at bounding box center [251, 93] width 58 height 11
type input "Renovation"
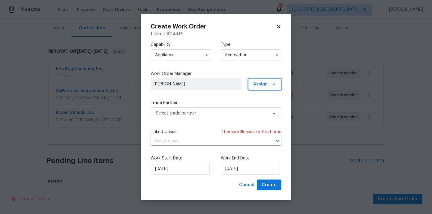
click at [267, 85] on span "Assign" at bounding box center [260, 84] width 14 height 6
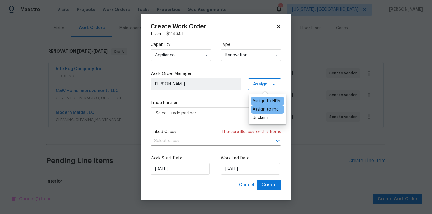
click at [263, 111] on div "Assign to me" at bounding box center [266, 110] width 26 height 6
click at [194, 115] on span "Select trade partner" at bounding box center [212, 113] width 112 height 6
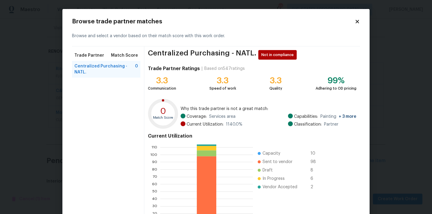
scroll to position [50, 0]
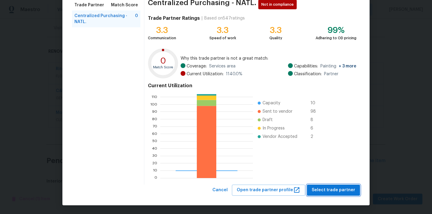
click at [340, 187] on span "Select trade partner" at bounding box center [334, 191] width 44 height 8
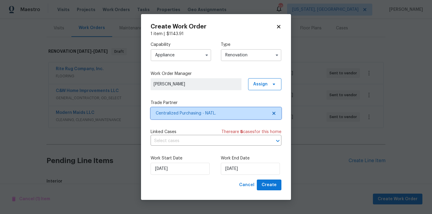
scroll to position [0, 0]
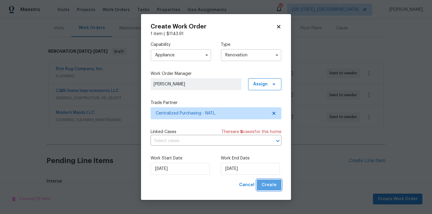
click at [270, 189] on span "Create" at bounding box center [269, 186] width 15 height 8
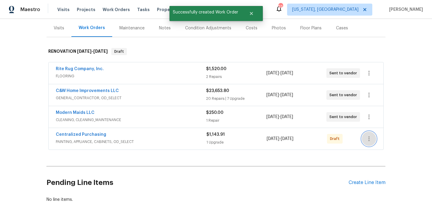
click at [365, 138] on button "button" at bounding box center [369, 139] width 14 height 14
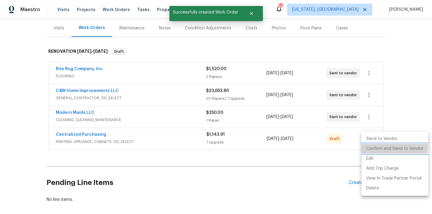
click at [375, 146] on li "Confirm and Send to Vendor" at bounding box center [395, 149] width 67 height 10
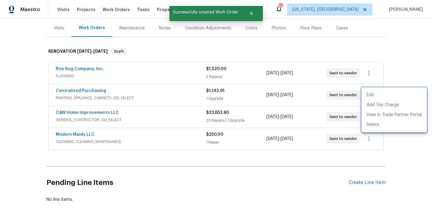
click at [115, 90] on div at bounding box center [216, 107] width 432 height 214
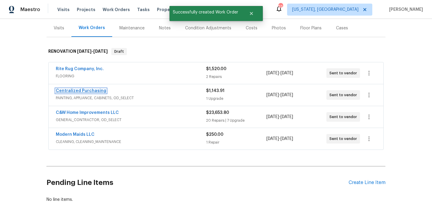
click at [89, 92] on link "Centralized Purchasing" at bounding box center [81, 91] width 50 height 4
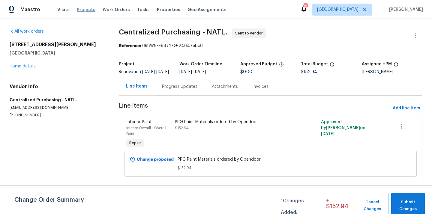
click at [81, 12] on span "Projects" at bounding box center [86, 10] width 19 height 6
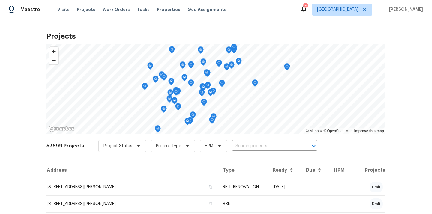
click at [270, 155] on div "57699 Projects Project Status Project Type HPM ​" at bounding box center [216, 150] width 339 height 24
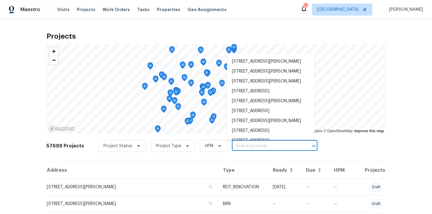
click at [270, 146] on input "text" at bounding box center [266, 146] width 69 height 9
paste input "210 Woodbridge Dr, Dallas, GA 30157"
type input "210 Woodbridge Dr, Dallas, GA 30157"
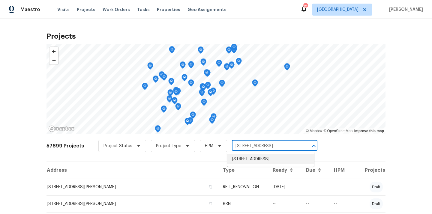
click at [264, 159] on li "210 Woodbridge Dr, Dallas, GA 30157" at bounding box center [270, 160] width 87 height 10
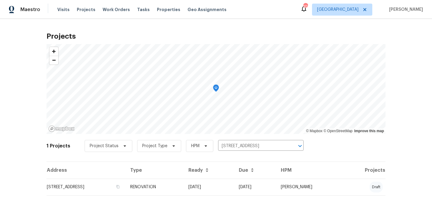
click at [116, 186] on td "210 Woodbridge Dr, Dallas, GA 30157" at bounding box center [86, 187] width 79 height 17
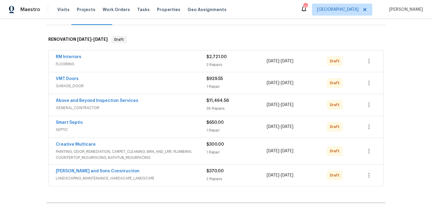
scroll to position [106, 0]
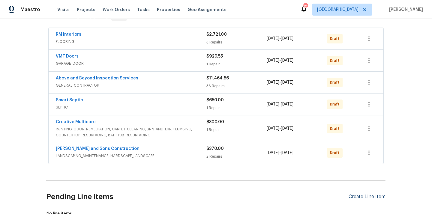
click at [349, 195] on div "Create Line Item" at bounding box center [367, 197] width 37 height 6
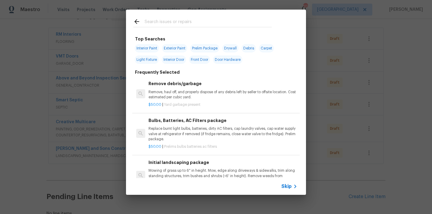
click at [219, 23] on input "text" at bounding box center [208, 22] width 127 height 9
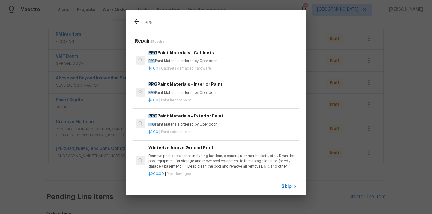
type input "ppg"
click at [207, 90] on div "PPG Paint Materials - Interior Paint PPG Paint Materials ordered by Opendoor" at bounding box center [223, 88] width 149 height 14
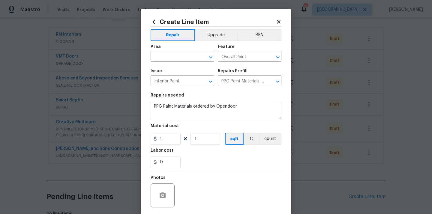
click at [170, 62] on span "Area ​" at bounding box center [183, 53] width 64 height 24
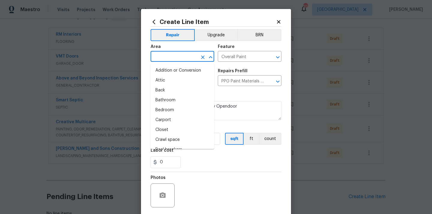
click at [169, 59] on input "text" at bounding box center [174, 57] width 47 height 9
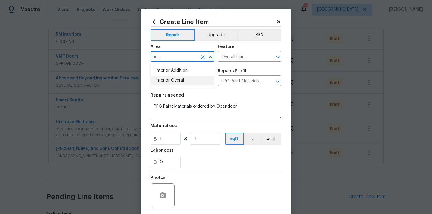
click at [182, 83] on li "Interior Overall" at bounding box center [183, 81] width 64 height 10
type input "Interior Overall"
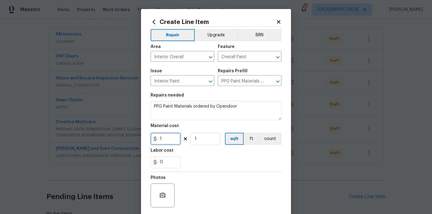
drag, startPoint x: 168, startPoint y: 142, endPoint x: 143, endPoint y: 140, distance: 24.9
click at [143, 140] on div "Create Line Item Repair Upgrade BRN Area Interior Overall ​ Feature Overall Pai…" at bounding box center [216, 129] width 150 height 240
paste input "607.27"
type input "607.27"
click at [199, 160] on div "0" at bounding box center [216, 162] width 131 height 12
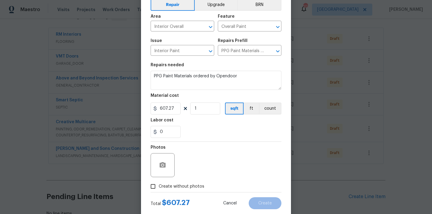
scroll to position [44, 0]
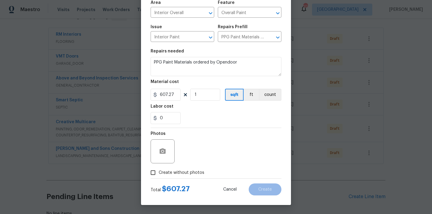
click at [190, 174] on span "Create without photos" at bounding box center [182, 173] width 46 height 6
click at [159, 174] on input "Create without photos" at bounding box center [152, 172] width 11 height 11
checkbox input "true"
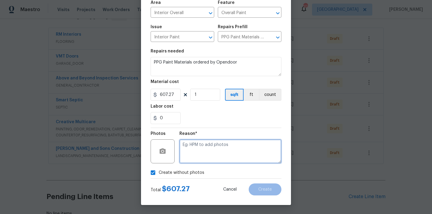
click at [206, 146] on textarea at bounding box center [230, 152] width 102 height 24
type textarea "N/A"
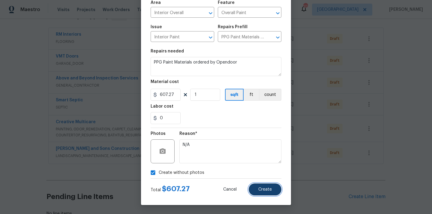
click at [269, 191] on span "Create" at bounding box center [265, 190] width 14 height 5
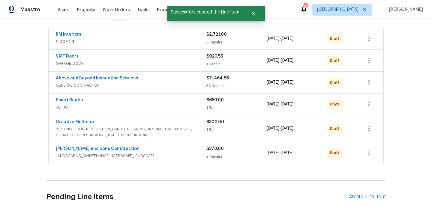
scroll to position [188, 0]
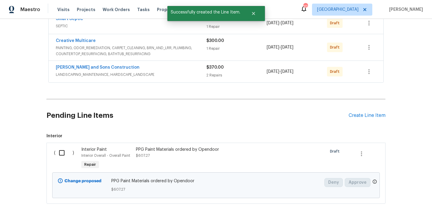
click at [62, 153] on input "checkbox" at bounding box center [64, 153] width 17 height 13
checkbox input "true"
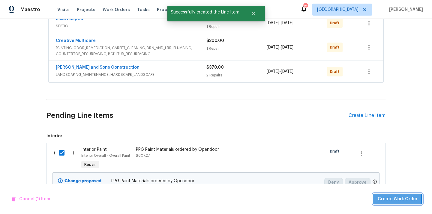
click at [398, 198] on span "Create Work Order" at bounding box center [398, 200] width 40 height 8
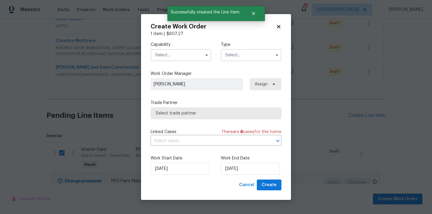
click at [188, 59] on input "text" at bounding box center [181, 55] width 61 height 12
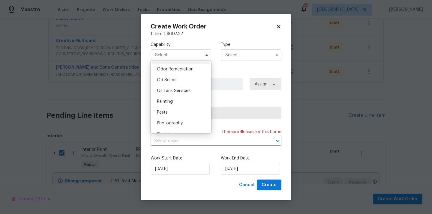
scroll to position [488, 0]
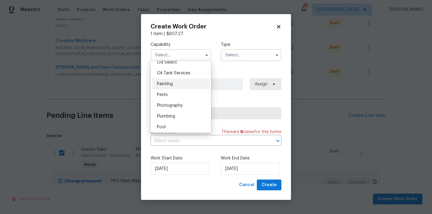
click at [181, 87] on div "Painting" at bounding box center [181, 84] width 58 height 11
type input "Painting"
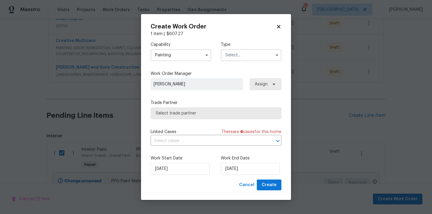
click at [249, 47] on label "Type" at bounding box center [251, 45] width 61 height 6
click at [243, 55] on input "text" at bounding box center [251, 55] width 61 height 12
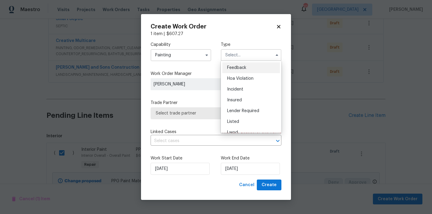
scroll to position [71, 0]
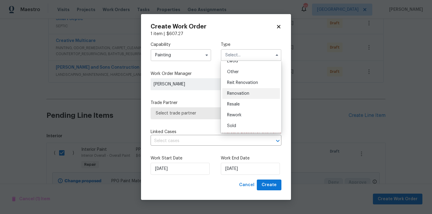
click at [246, 92] on span "Renovation" at bounding box center [238, 94] width 22 height 4
type input "Renovation"
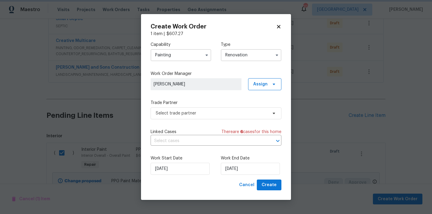
scroll to position [0, 0]
click at [265, 82] on span "Assign" at bounding box center [260, 84] width 14 height 6
click at [265, 113] on div "Assign to me" at bounding box center [268, 109] width 34 height 8
click at [263, 108] on div "Assign to me" at bounding box center [266, 110] width 26 height 6
click at [227, 114] on span "Select trade partner" at bounding box center [212, 113] width 112 height 6
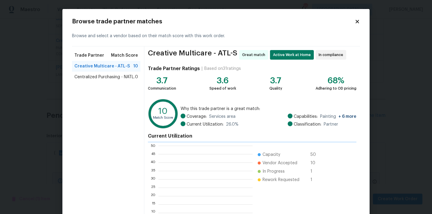
scroll to position [84, 94]
click at [118, 77] on span "Centralized Purchasing - NATL." at bounding box center [104, 77] width 60 height 6
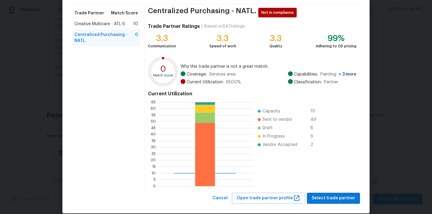
scroll to position [50, 0]
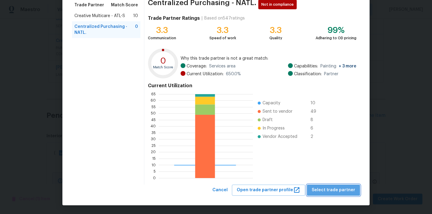
click at [337, 186] on button "Select trade partner" at bounding box center [333, 190] width 53 height 11
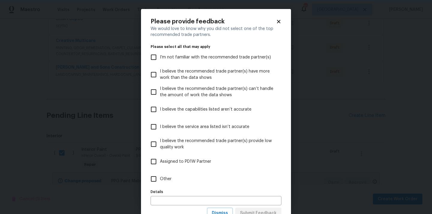
scroll to position [0, 0]
click at [238, 169] on label "Assigned to PD1W Partner" at bounding box center [211, 161] width 129 height 17
click at [160, 168] on input "Assigned to PD1W Partner" at bounding box center [153, 161] width 13 height 13
checkbox input "true"
click at [229, 176] on label "Other" at bounding box center [211, 178] width 129 height 17
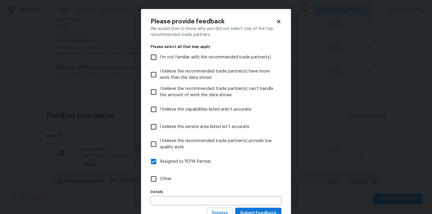
click at [160, 176] on input "Other" at bounding box center [153, 179] width 13 height 13
checkbox input "true"
click at [225, 155] on label "Assigned to PD1W Partner" at bounding box center [211, 161] width 129 height 17
click at [160, 155] on input "Assigned to PD1W Partner" at bounding box center [153, 161] width 13 height 13
checkbox input "false"
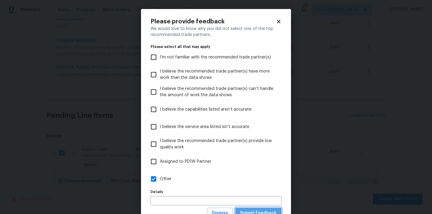
click at [251, 211] on span "Submit Feedback" at bounding box center [258, 214] width 37 height 8
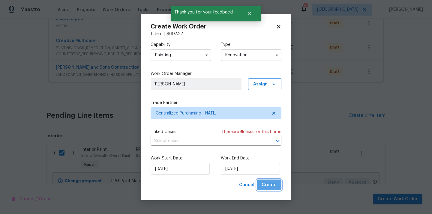
click at [269, 187] on span "Create" at bounding box center [269, 186] width 15 height 8
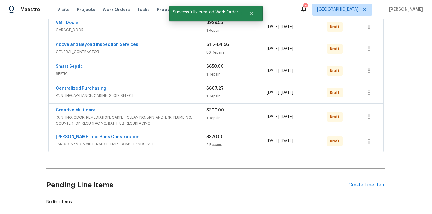
scroll to position [122, 0]
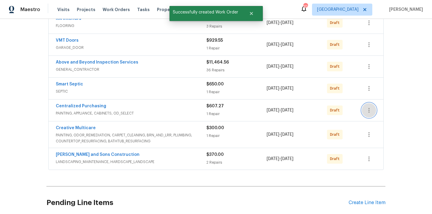
click at [369, 108] on icon "button" at bounding box center [369, 110] width 1 height 5
click at [379, 112] on li "Send to Vendor" at bounding box center [394, 111] width 65 height 10
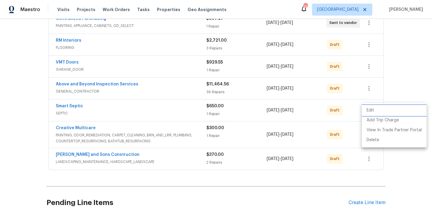
scroll to position [35, 0]
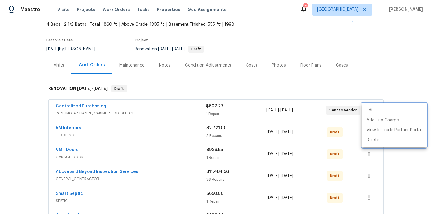
click at [126, 109] on div at bounding box center [216, 107] width 432 height 214
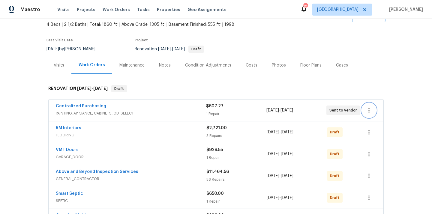
scroll to position [37, 0]
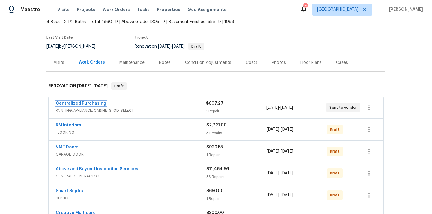
click at [79, 103] on link "Centralized Purchasing" at bounding box center [81, 103] width 50 height 4
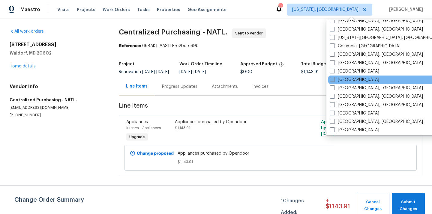
click at [336, 79] on label "[GEOGRAPHIC_DATA]" at bounding box center [354, 80] width 49 height 6
click at [334, 79] on input "[GEOGRAPHIC_DATA]" at bounding box center [332, 79] width 4 height 4
checkbox input "true"
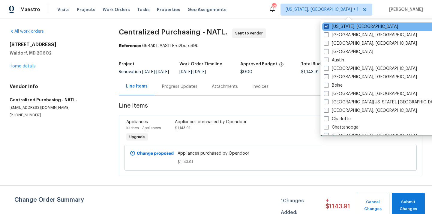
click at [339, 29] on label "[US_STATE], [GEOGRAPHIC_DATA]" at bounding box center [361, 27] width 74 height 6
click at [328, 28] on input "[US_STATE], [GEOGRAPHIC_DATA]" at bounding box center [326, 26] width 4 height 4
checkbox input "false"
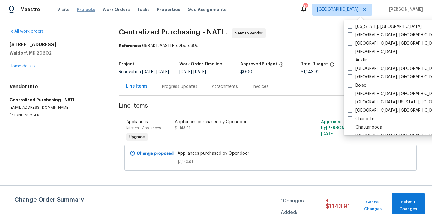
click at [80, 8] on span "Projects" at bounding box center [86, 10] width 19 height 6
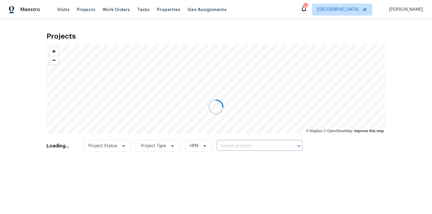
click at [254, 148] on div at bounding box center [216, 107] width 432 height 214
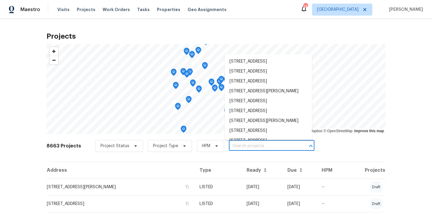
click at [253, 145] on input "text" at bounding box center [263, 146] width 69 height 9
paste input "[STREET_ADDRESS]"
type input "[STREET_ADDRESS]"
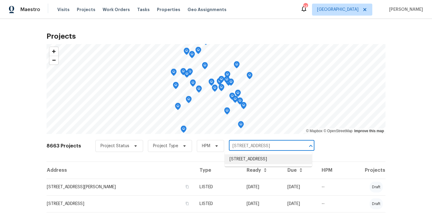
click at [247, 161] on li "[STREET_ADDRESS]" at bounding box center [268, 160] width 87 height 10
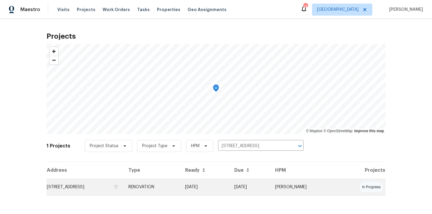
click at [119, 179] on td "[STREET_ADDRESS]" at bounding box center [85, 187] width 77 height 17
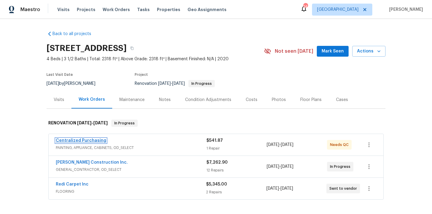
click at [95, 141] on link "Centralized Purchasing" at bounding box center [81, 141] width 50 height 4
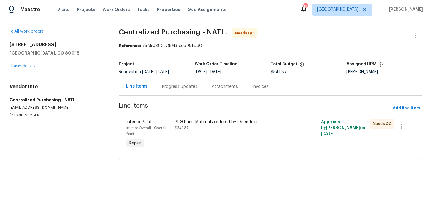
click at [41, 54] on h5 "[GEOGRAPHIC_DATA], CO 80018" at bounding box center [57, 53] width 95 height 6
copy h5 "80018"
click at [25, 67] on link "Home details" at bounding box center [23, 66] width 26 height 4
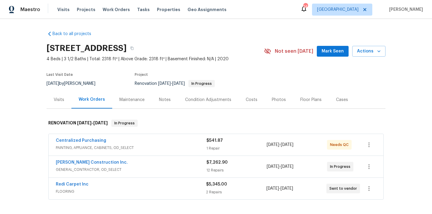
click at [62, 101] on div "Visits" at bounding box center [59, 100] width 11 height 6
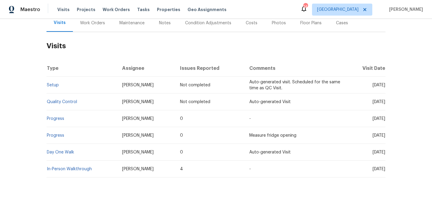
scroll to position [81, 0]
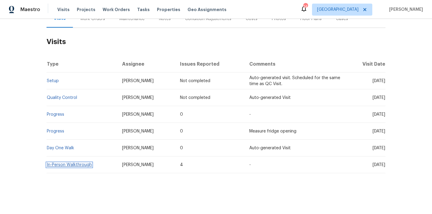
click at [71, 167] on link "In-Person Walkthrough" at bounding box center [69, 165] width 45 height 4
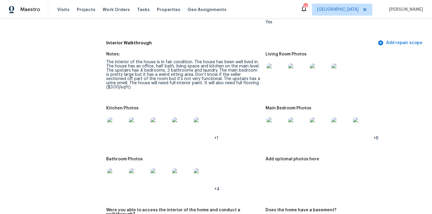
scroll to position [653, 0]
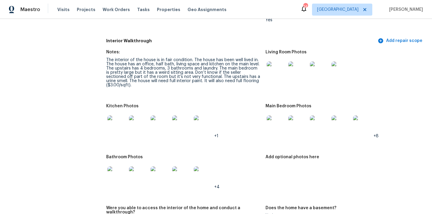
click at [114, 121] on img at bounding box center [116, 125] width 19 height 19
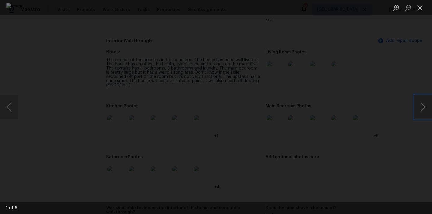
click at [424, 108] on button "Next image" at bounding box center [423, 107] width 18 height 24
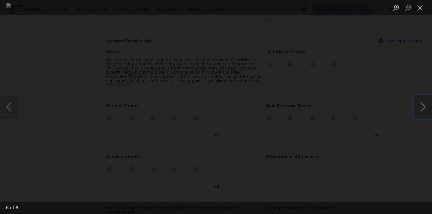
click at [424, 108] on button "Next image" at bounding box center [423, 107] width 18 height 24
click at [393, 81] on div "Lightbox" at bounding box center [216, 107] width 432 height 214
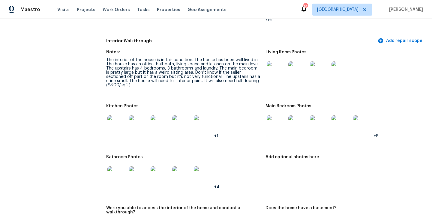
scroll to position [0, 0]
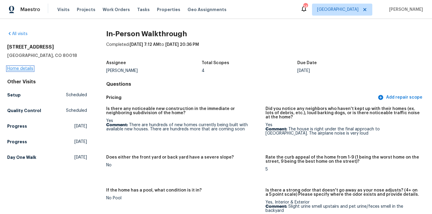
click at [23, 71] on link "Home details" at bounding box center [20, 69] width 26 height 4
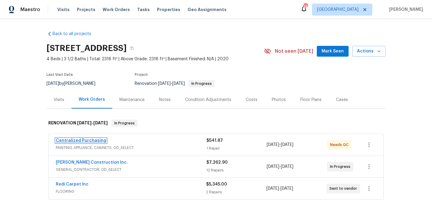
click at [97, 139] on link "Centralized Purchasing" at bounding box center [81, 141] width 50 height 4
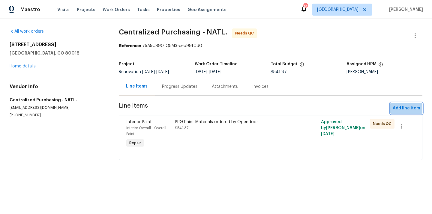
click at [413, 107] on span "Add line item" at bounding box center [406, 109] width 27 height 8
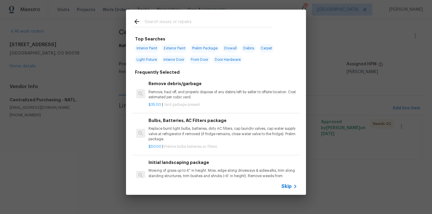
click at [186, 21] on input "text" at bounding box center [208, 22] width 127 height 9
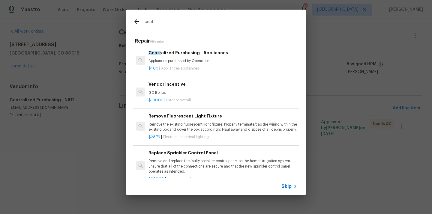
type input "centr"
click at [188, 65] on div "$1.00 | Appliances appliances" at bounding box center [223, 68] width 149 height 8
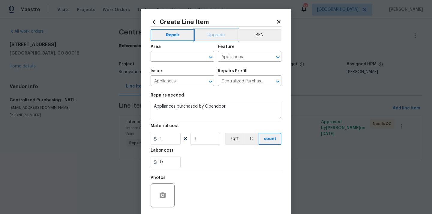
click at [212, 38] on button "Upgrade" at bounding box center [216, 35] width 43 height 12
click at [186, 60] on input "text" at bounding box center [174, 57] width 47 height 9
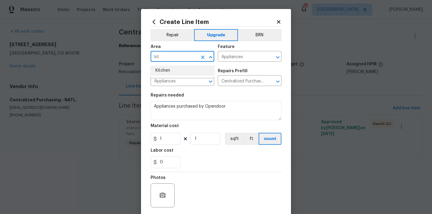
click at [180, 71] on li "Kitchen" at bounding box center [183, 71] width 64 height 10
type input "Kitchen"
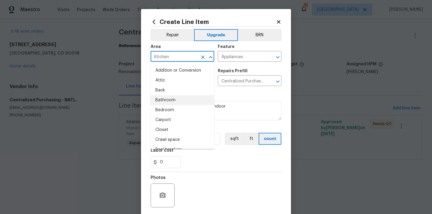
click at [233, 94] on div "Repairs needed" at bounding box center [216, 97] width 131 height 8
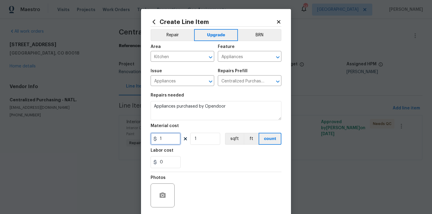
drag, startPoint x: 164, startPoint y: 141, endPoint x: 155, endPoint y: 141, distance: 9.6
click at [157, 141] on div "1" at bounding box center [166, 139] width 30 height 12
paste input "241.2"
type input "1241.2"
click at [203, 159] on div "0" at bounding box center [216, 162] width 131 height 12
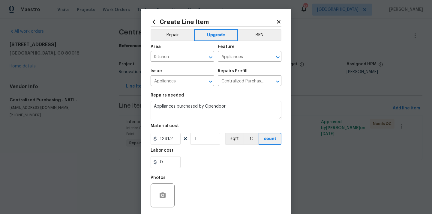
scroll to position [44, 0]
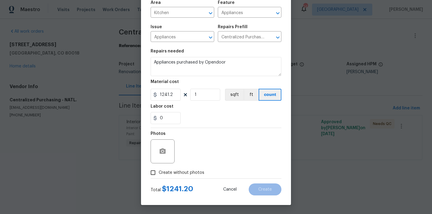
click at [191, 170] on span "Create without photos" at bounding box center [182, 173] width 46 height 6
click at [159, 170] on input "Create without photos" at bounding box center [152, 172] width 11 height 11
checkbox input "true"
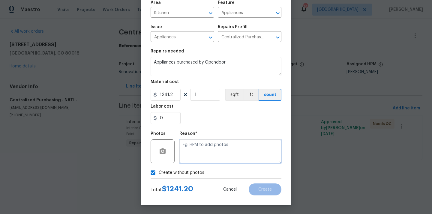
click at [201, 146] on textarea at bounding box center [230, 152] width 102 height 24
type textarea "NA"
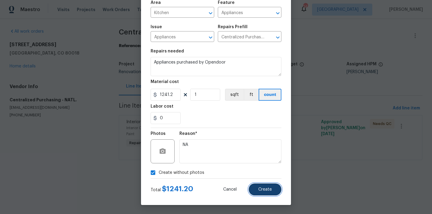
click at [261, 188] on span "Create" at bounding box center [265, 190] width 14 height 5
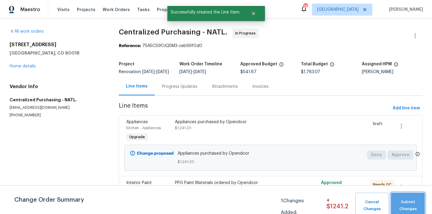
click at [422, 204] on button "Submit Changes" at bounding box center [408, 206] width 34 height 26
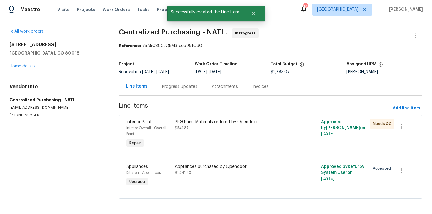
scroll to position [2, 0]
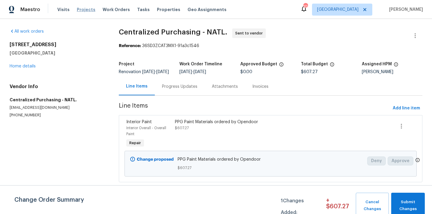
click at [82, 11] on span "Projects" at bounding box center [86, 10] width 19 height 6
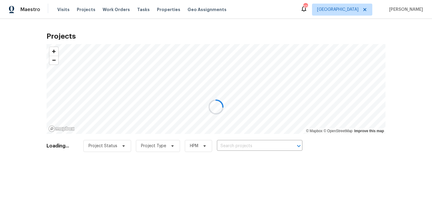
click at [357, 7] on div at bounding box center [216, 107] width 432 height 214
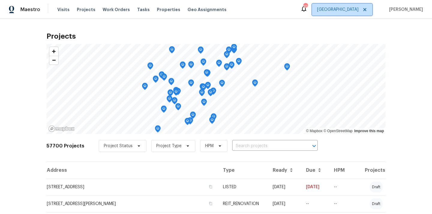
click at [357, 6] on span "[GEOGRAPHIC_DATA]" at bounding box center [342, 10] width 60 height 12
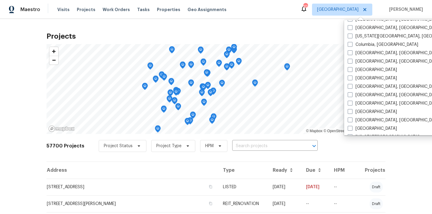
scroll to position [160, 0]
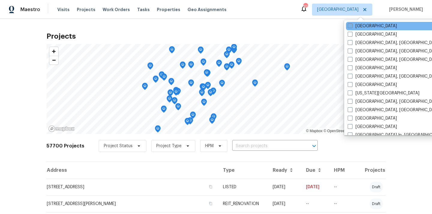
click at [359, 28] on label "[GEOGRAPHIC_DATA]" at bounding box center [372, 26] width 49 height 6
click at [352, 27] on input "[GEOGRAPHIC_DATA]" at bounding box center [350, 25] width 4 height 4
checkbox input "true"
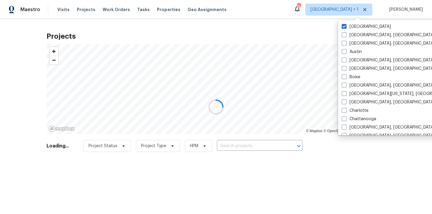
click at [359, 28] on label "[GEOGRAPHIC_DATA]" at bounding box center [366, 27] width 49 height 6
click at [346, 28] on input "[GEOGRAPHIC_DATA]" at bounding box center [344, 26] width 4 height 4
checkbox input "false"
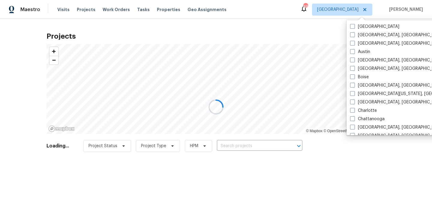
click at [82, 12] on div at bounding box center [216, 107] width 432 height 214
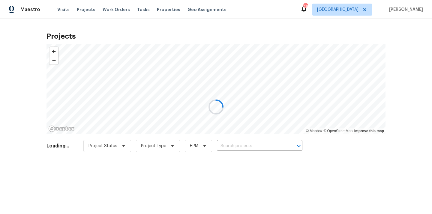
click at [81, 7] on div at bounding box center [216, 107] width 432 height 214
click at [81, 9] on div at bounding box center [216, 107] width 432 height 214
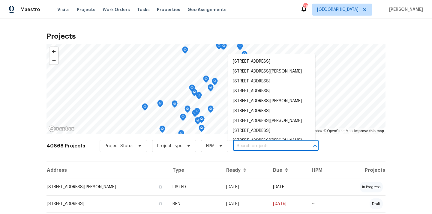
click at [244, 142] on input "text" at bounding box center [267, 146] width 69 height 9
paste input "[STREET_ADDRESS][PERSON_NAME]"
type input "[STREET_ADDRESS][PERSON_NAME]"
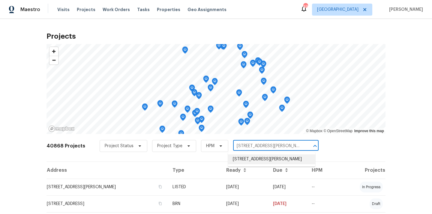
click at [245, 157] on li "[STREET_ADDRESS][PERSON_NAME]" at bounding box center [271, 160] width 87 height 10
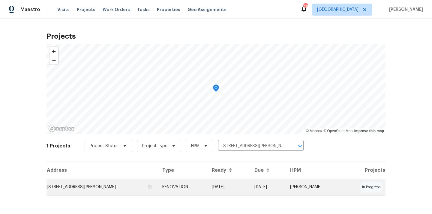
click at [226, 190] on td "[DATE]" at bounding box center [228, 187] width 43 height 17
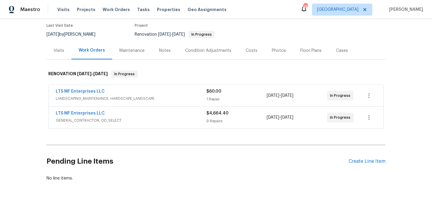
scroll to position [57, 0]
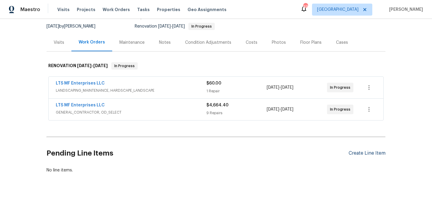
click at [360, 152] on div "Create Line Item" at bounding box center [367, 154] width 37 height 6
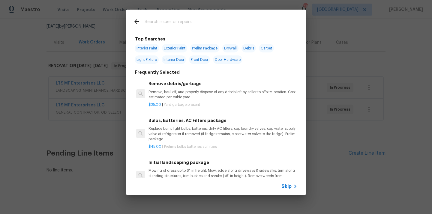
click at [234, 24] on input "text" at bounding box center [208, 22] width 127 height 9
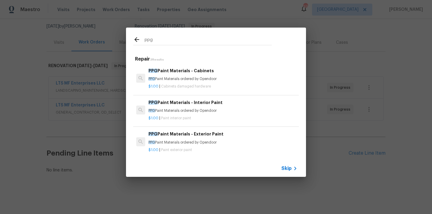
type input "ppg"
click at [197, 108] on p "PPG Paint Materials ordered by Opendoor" at bounding box center [223, 110] width 149 height 5
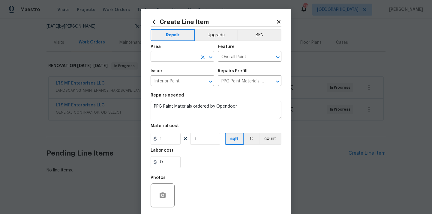
click at [191, 56] on input "text" at bounding box center [174, 57] width 47 height 9
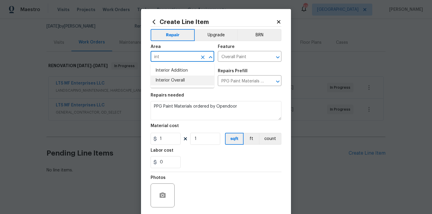
click at [186, 77] on li "Interior Overall" at bounding box center [183, 81] width 64 height 10
type input "Interior Overall"
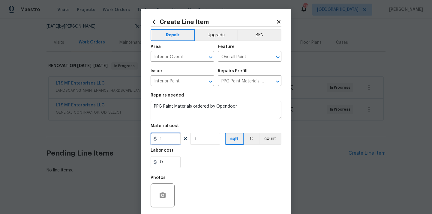
drag, startPoint x: 167, startPoint y: 140, endPoint x: 141, endPoint y: 140, distance: 25.2
click at [143, 140] on div "Create Line Item Repair Upgrade BRN Area Interior Overall ​ Feature Overall Pai…" at bounding box center [216, 129] width 150 height 240
paste input "309.25"
type input "309.25"
click at [182, 153] on div "Labor cost" at bounding box center [216, 153] width 131 height 8
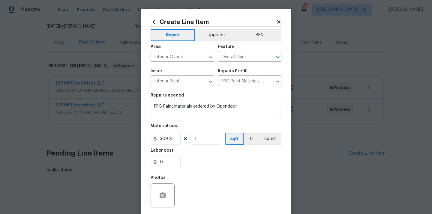
scroll to position [31, 0]
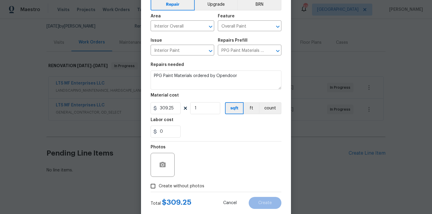
click at [179, 180] on div "Photos" at bounding box center [216, 161] width 131 height 39
click at [187, 186] on span "Create without photos" at bounding box center [182, 186] width 46 height 6
click at [159, 186] on input "Create without photos" at bounding box center [152, 186] width 11 height 11
checkbox input "true"
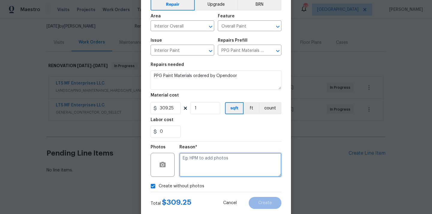
click at [202, 160] on textarea at bounding box center [230, 165] width 102 height 24
type textarea "N/A"
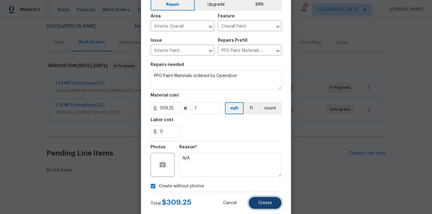
click at [269, 205] on span "Create" at bounding box center [265, 203] width 14 height 5
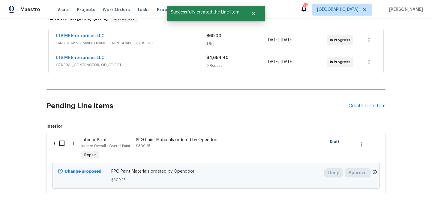
scroll to position [126, 0]
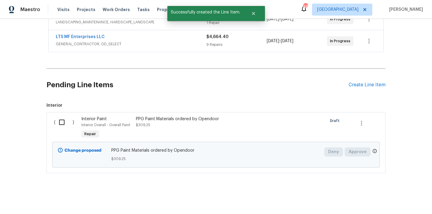
click at [62, 121] on input "checkbox" at bounding box center [64, 122] width 17 height 13
checkbox input "true"
click at [398, 202] on span "Create Work Order" at bounding box center [398, 200] width 40 height 8
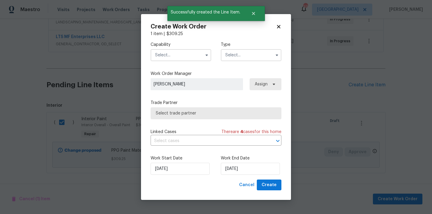
click at [170, 45] on label "Capability" at bounding box center [181, 45] width 61 height 6
click at [169, 52] on input "text" at bounding box center [181, 55] width 61 height 12
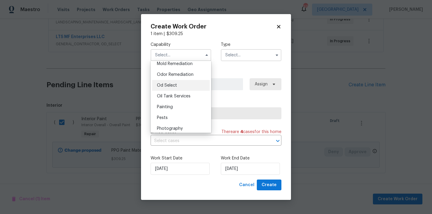
scroll to position [477, 0]
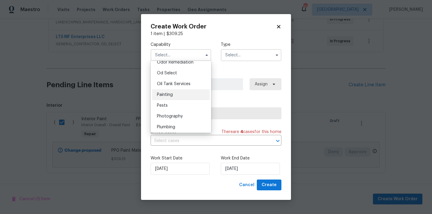
click at [182, 95] on div "Painting" at bounding box center [181, 94] width 58 height 11
type input "Painting"
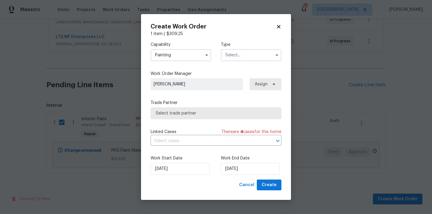
click at [240, 52] on input "text" at bounding box center [251, 55] width 61 height 12
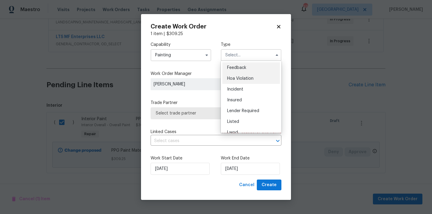
scroll to position [71, 0]
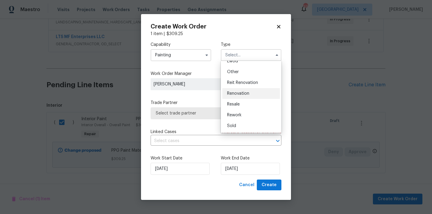
click at [246, 98] on div "Renovation" at bounding box center [251, 93] width 58 height 11
type input "Renovation"
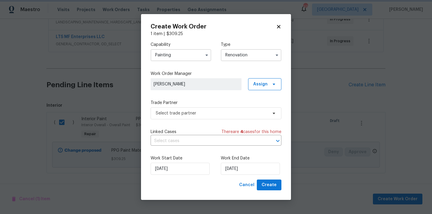
scroll to position [0, 0]
click at [262, 91] on div "Capability Painting Type Renovation Work Order Manager [PERSON_NAME] Assign Tra…" at bounding box center [216, 108] width 131 height 143
click at [263, 86] on span "Assign" at bounding box center [260, 84] width 14 height 6
click at [262, 111] on div "Assign to me" at bounding box center [266, 110] width 26 height 6
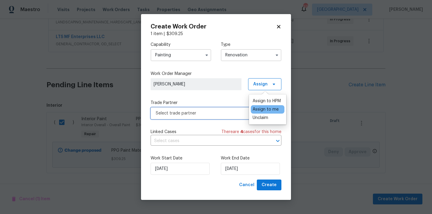
click at [218, 114] on span "Select trade partner" at bounding box center [212, 113] width 112 height 6
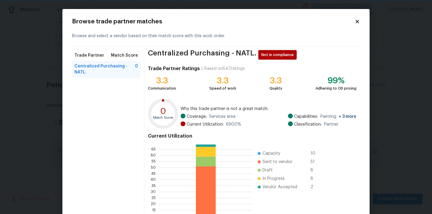
scroll to position [50, 0]
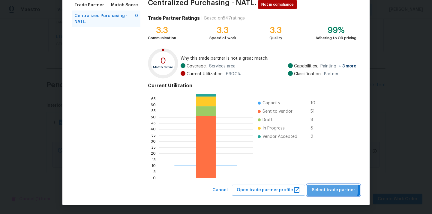
click at [333, 188] on span "Select trade partner" at bounding box center [334, 191] width 44 height 8
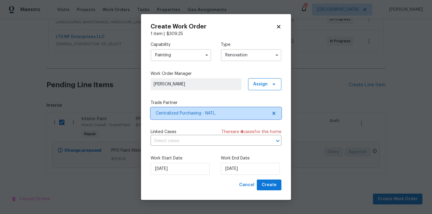
scroll to position [0, 0]
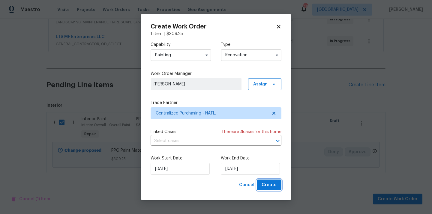
click at [277, 186] on button "Create" at bounding box center [269, 185] width 25 height 11
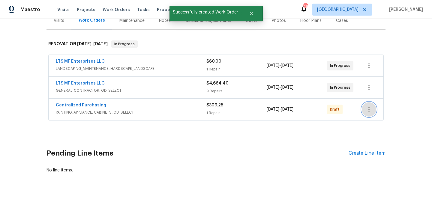
click at [371, 105] on button "button" at bounding box center [369, 109] width 14 height 14
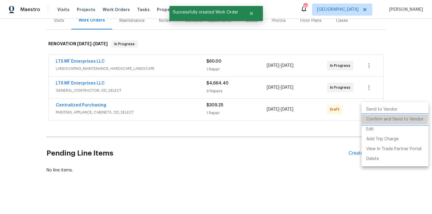
click at [372, 116] on li "Confirm and Send to Vendor" at bounding box center [395, 120] width 67 height 10
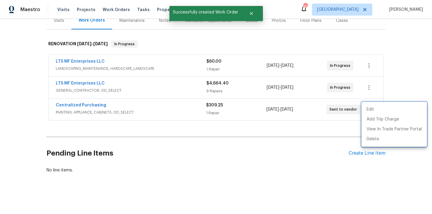
click at [140, 112] on div at bounding box center [216, 107] width 432 height 214
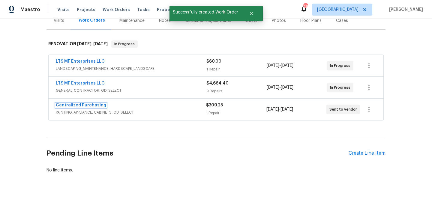
click at [94, 105] on link "Centralized Purchasing" at bounding box center [81, 105] width 50 height 4
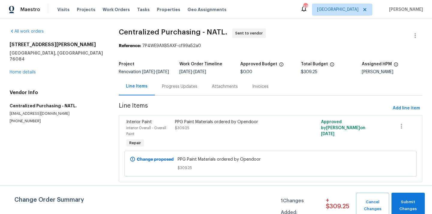
click at [354, 16] on div "Maestro Visits Projects Work Orders Tasks Properties Geo Assignments 48 [GEOGRA…" at bounding box center [216, 9] width 432 height 19
click at [354, 14] on span "[GEOGRAPHIC_DATA]" at bounding box center [342, 10] width 60 height 12
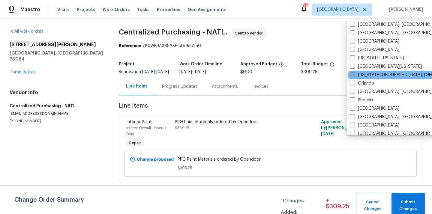
scroll to position [270, 0]
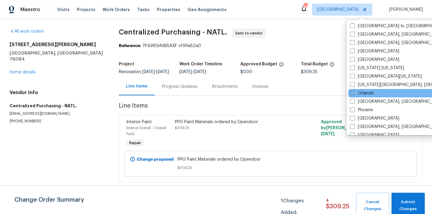
click at [360, 93] on label "Orlando" at bounding box center [362, 93] width 24 height 6
click at [354, 93] on input "Orlando" at bounding box center [352, 92] width 4 height 4
checkbox input "true"
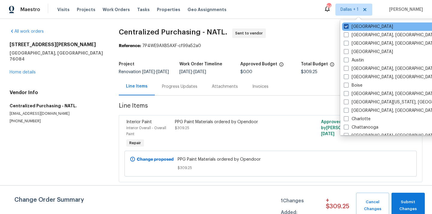
click at [357, 26] on label "[GEOGRAPHIC_DATA]" at bounding box center [368, 27] width 49 height 6
click at [348, 26] on input "[GEOGRAPHIC_DATA]" at bounding box center [346, 26] width 4 height 4
checkbox input "false"
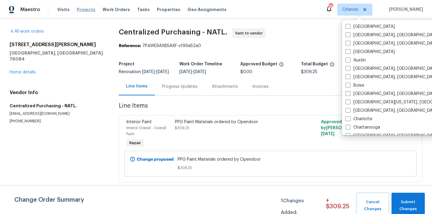
click at [77, 9] on span "Projects" at bounding box center [86, 10] width 19 height 6
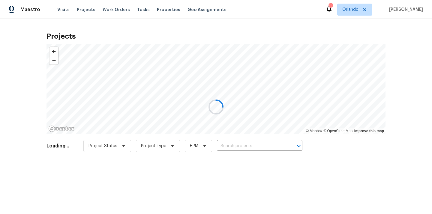
click at [273, 144] on div at bounding box center [216, 107] width 432 height 214
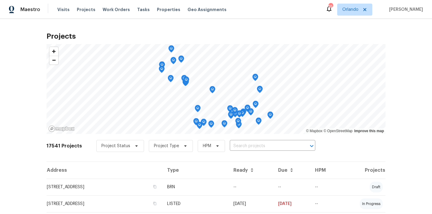
click at [273, 144] on input "text" at bounding box center [264, 146] width 69 height 9
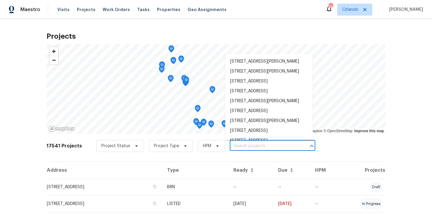
paste input "[STREET_ADDRESS][PERSON_NAME]"
type input "[STREET_ADDRESS][PERSON_NAME]"
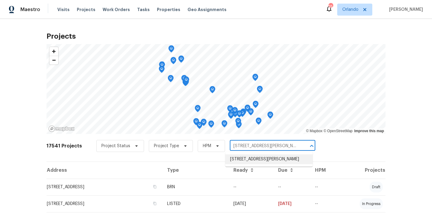
click at [264, 158] on li "[STREET_ADDRESS][PERSON_NAME]" at bounding box center [268, 160] width 87 height 10
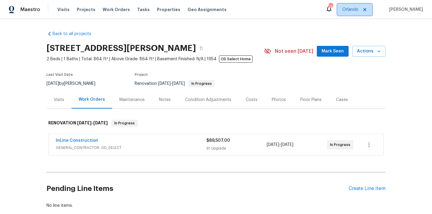
click at [356, 11] on span "Orlando" at bounding box center [350, 10] width 16 height 6
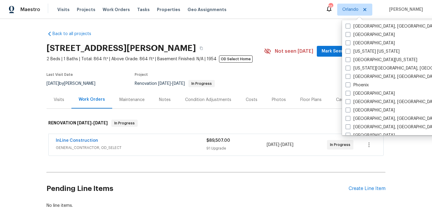
scroll to position [291, 0]
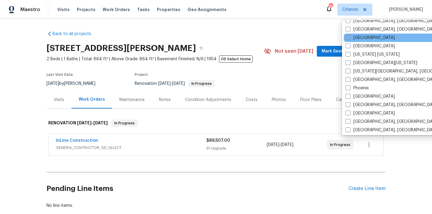
click at [357, 38] on label "[GEOGRAPHIC_DATA]" at bounding box center [370, 38] width 49 height 6
click at [350, 38] on input "[GEOGRAPHIC_DATA]" at bounding box center [348, 37] width 4 height 4
checkbox input "true"
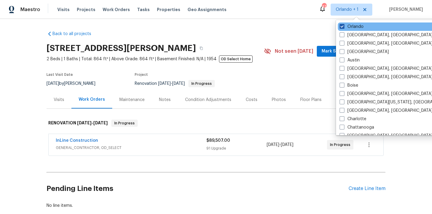
click at [355, 28] on label "Orlando" at bounding box center [352, 27] width 24 height 6
click at [344, 28] on input "Orlando" at bounding box center [342, 26] width 4 height 4
checkbox input "false"
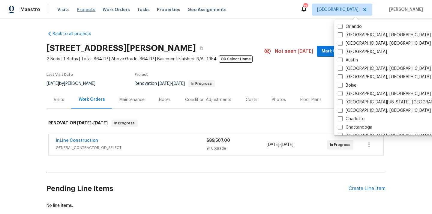
click at [86, 9] on span "Projects" at bounding box center [86, 10] width 19 height 6
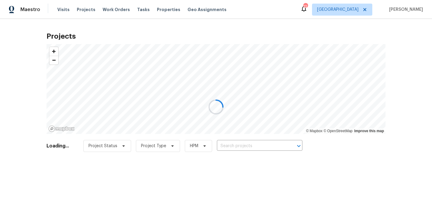
click at [241, 144] on div at bounding box center [216, 107] width 432 height 214
click at [243, 146] on div at bounding box center [216, 107] width 432 height 214
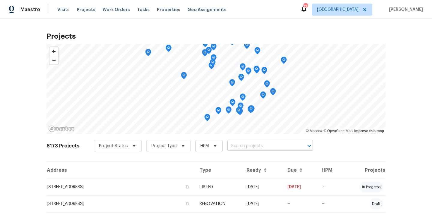
click at [241, 149] on input "text" at bounding box center [262, 146] width 69 height 9
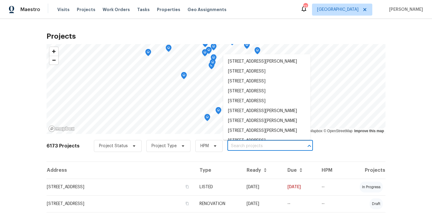
paste input "[STREET_ADDRESS]"
type input "[STREET_ADDRESS]"
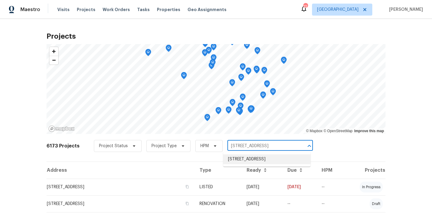
click at [240, 160] on li "[STREET_ADDRESS]" at bounding box center [266, 160] width 87 height 10
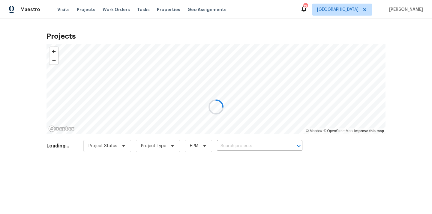
type input "[STREET_ADDRESS]"
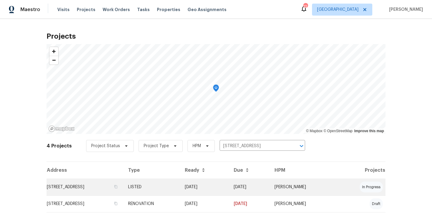
click at [180, 182] on td "LISTED" at bounding box center [151, 187] width 57 height 17
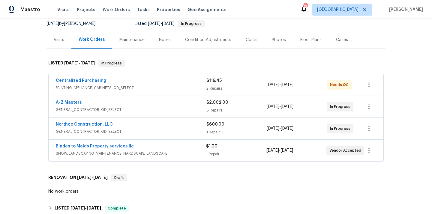
scroll to position [72, 0]
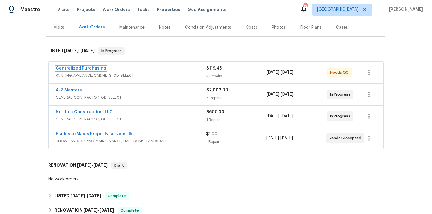
click at [93, 68] on link "Centralized Purchasing" at bounding box center [81, 68] width 50 height 4
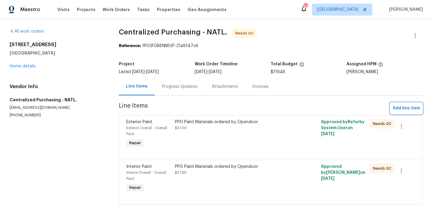
click at [401, 106] on span "Add line item" at bounding box center [406, 109] width 27 height 8
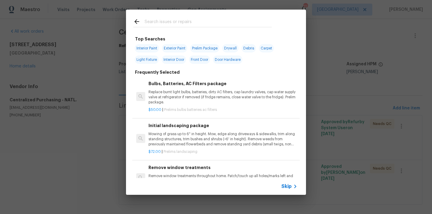
click at [224, 27] on input "text" at bounding box center [208, 22] width 127 height 9
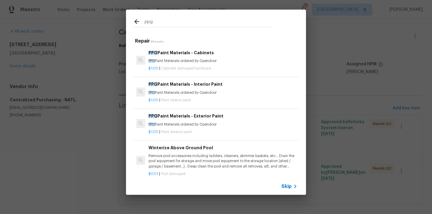
type input "ppg"
click at [216, 91] on p "PPG Paint Materials ordered by Opendoor" at bounding box center [223, 92] width 149 height 5
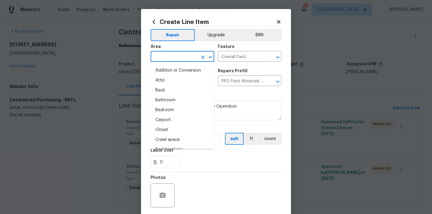
click at [190, 56] on input "text" at bounding box center [174, 57] width 47 height 9
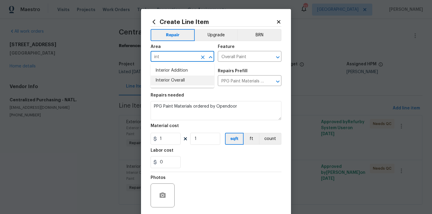
click at [172, 80] on li "Interior Overall" at bounding box center [183, 81] width 64 height 10
type input "Interior Overall"
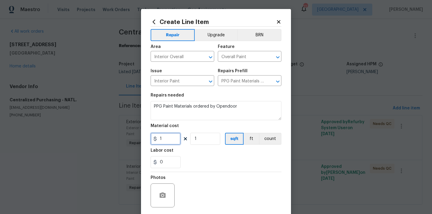
drag, startPoint x: 165, startPoint y: 137, endPoint x: 144, endPoint y: 137, distance: 20.7
click at [146, 137] on div "Create Line Item Repair Upgrade BRN Area Interior Overall ​ Feature Overall Pai…" at bounding box center [216, 129] width 150 height 240
paste input "27.1"
type input "27.11"
click at [192, 155] on div "Labor cost" at bounding box center [216, 153] width 131 height 8
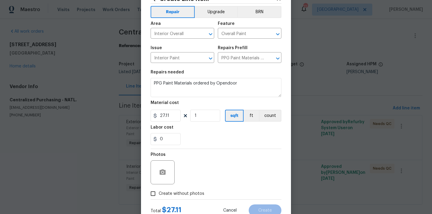
scroll to position [44, 0]
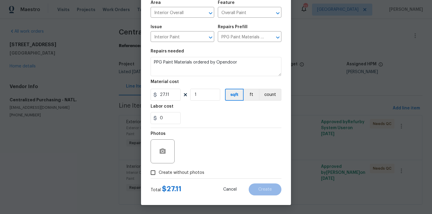
click at [185, 170] on span "Create without photos" at bounding box center [182, 173] width 46 height 6
click at [159, 170] on input "Create without photos" at bounding box center [152, 172] width 11 height 11
checkbox input "true"
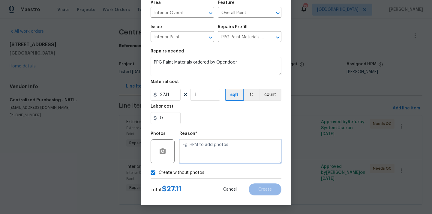
click at [203, 141] on textarea at bounding box center [230, 152] width 102 height 24
type textarea "N/A"
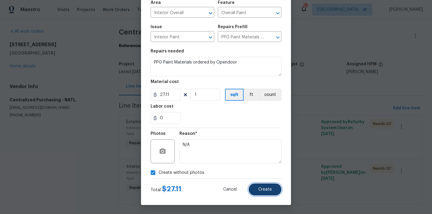
click at [268, 191] on span "Create" at bounding box center [265, 190] width 14 height 5
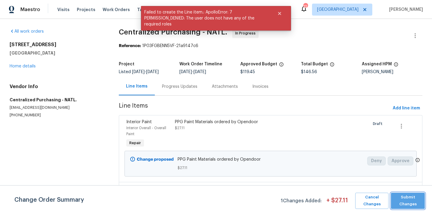
click at [408, 202] on span "Submit Changes" at bounding box center [408, 201] width 28 height 14
